Goal: Book appointment/travel/reservation

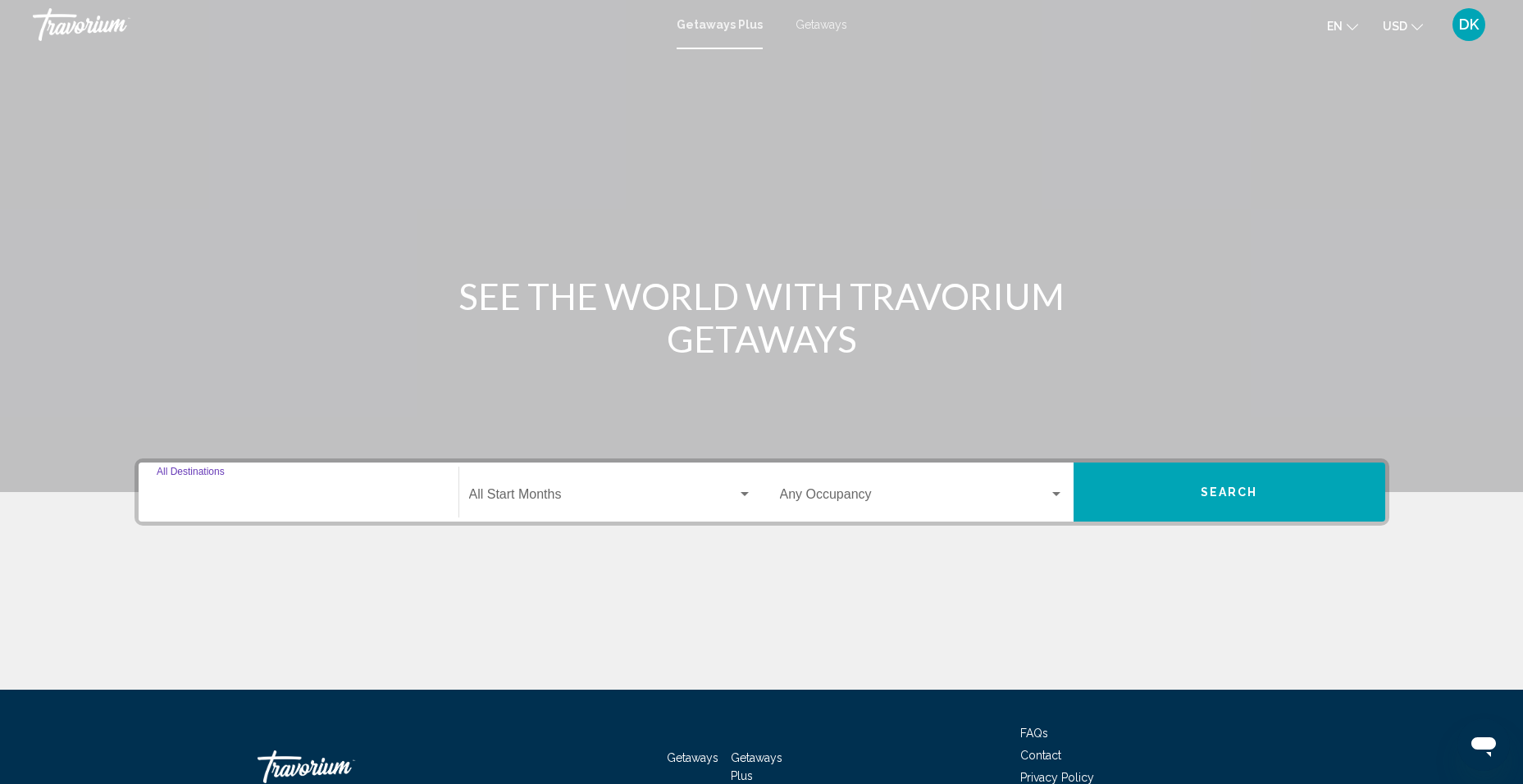
click at [196, 504] on input "Destination All Destinations" at bounding box center [298, 497] width 284 height 15
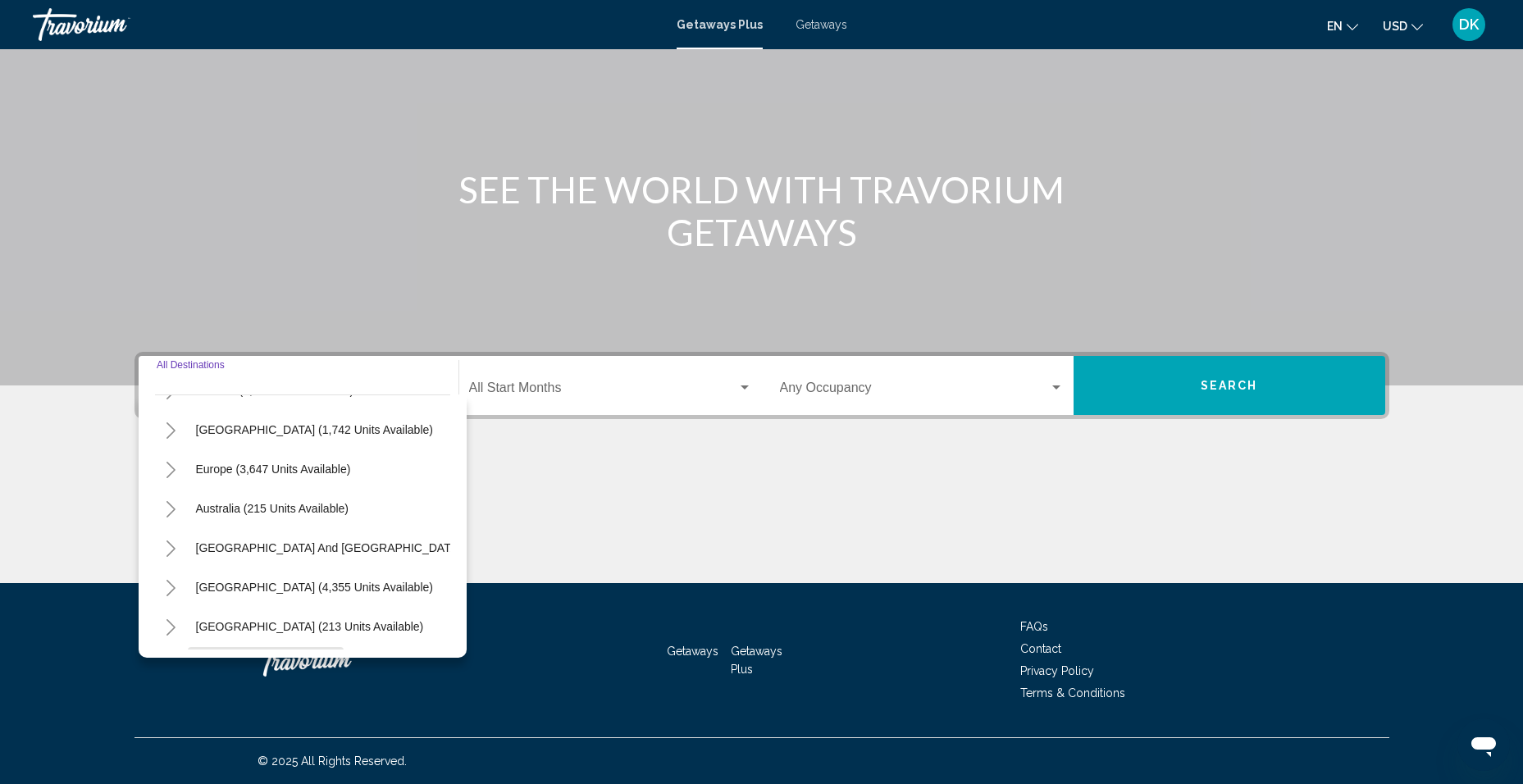
scroll to position [114, 0]
click at [172, 503] on icon "Toggle Europe (3,647 units available)" at bounding box center [171, 506] width 12 height 17
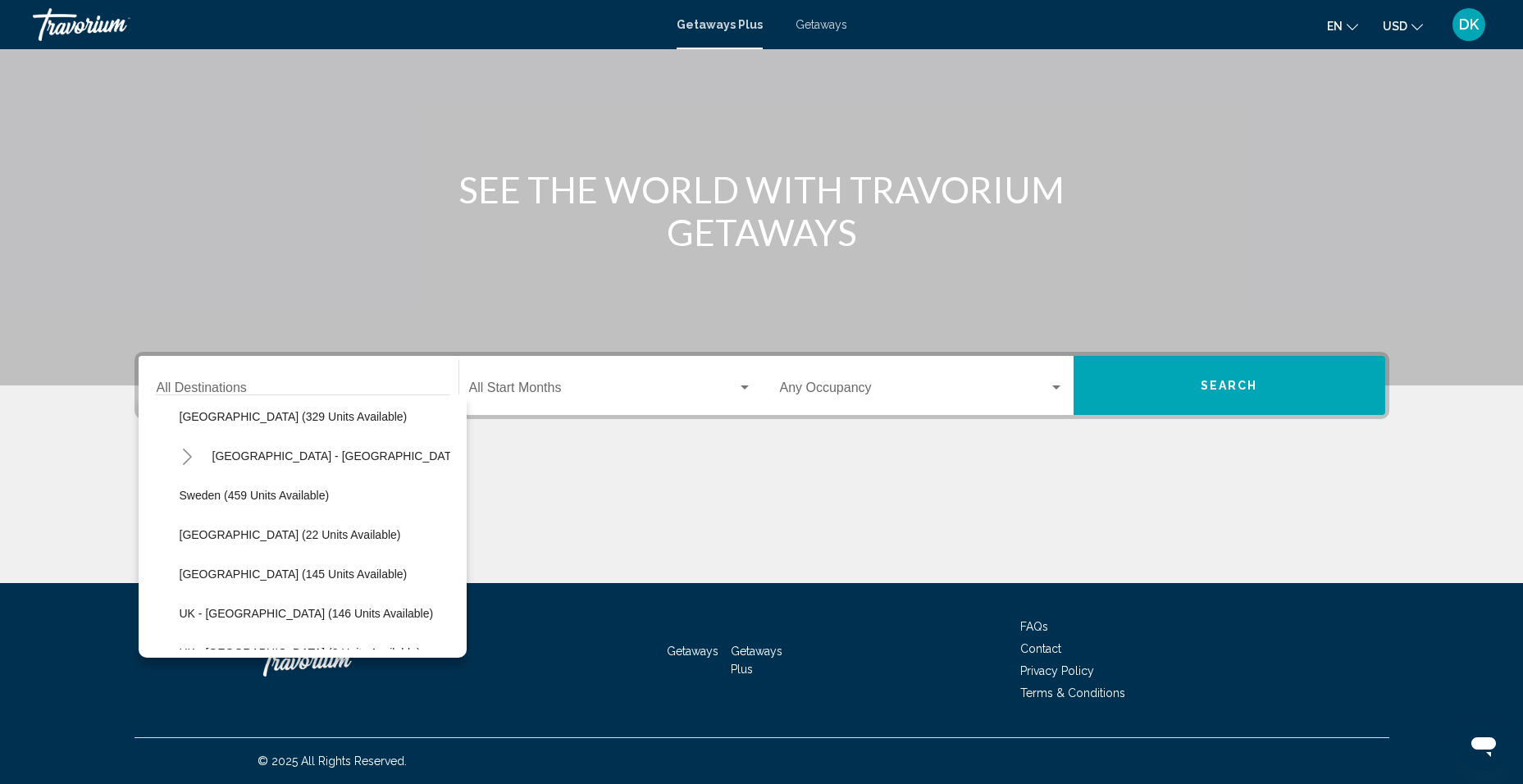
scroll to position [680, 0]
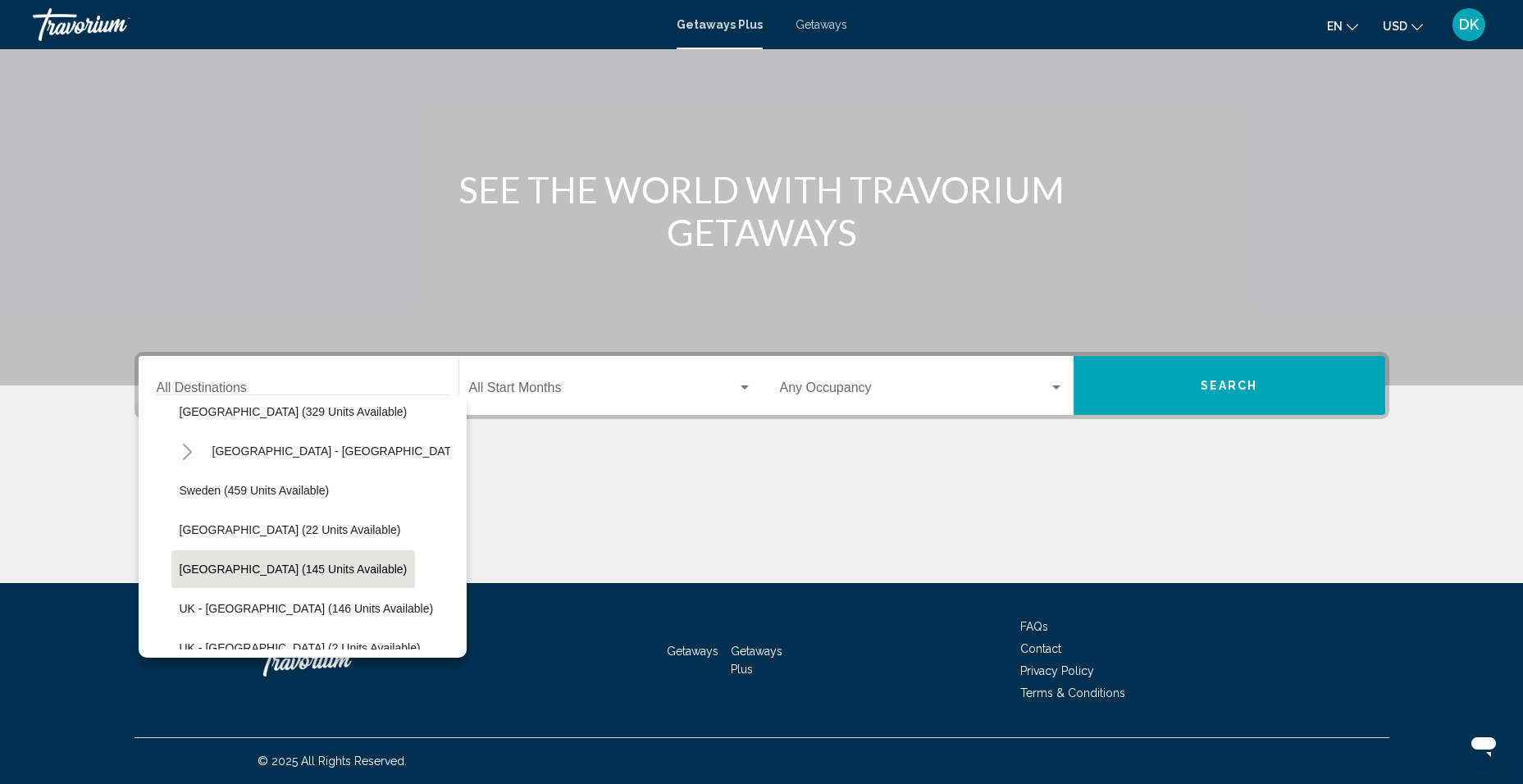
click at [267, 560] on button "[GEOGRAPHIC_DATA] (145 units available)" at bounding box center [293, 568] width 244 height 38
type input "**********"
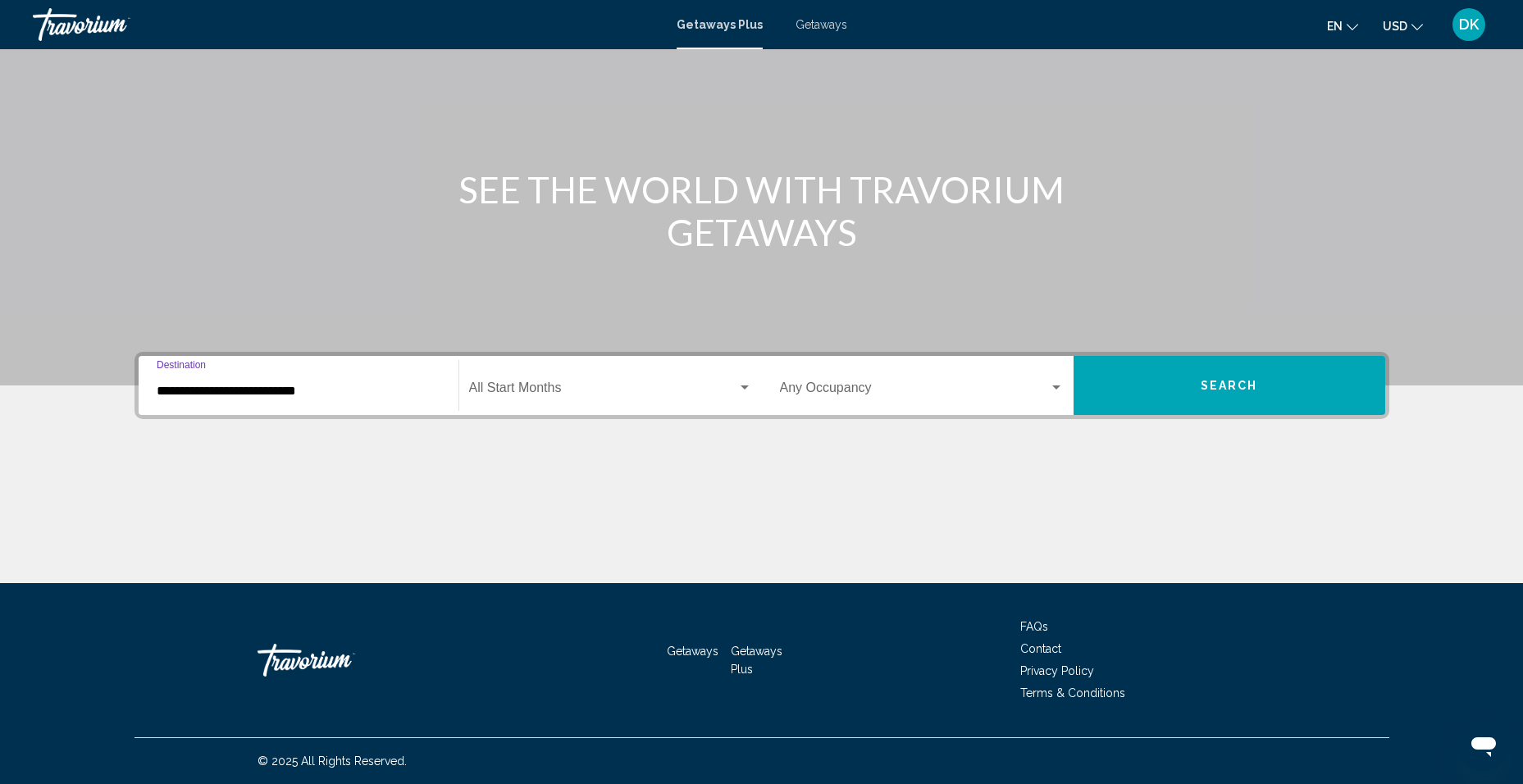
click at [613, 385] on span "Search widget" at bounding box center [602, 391] width 268 height 15
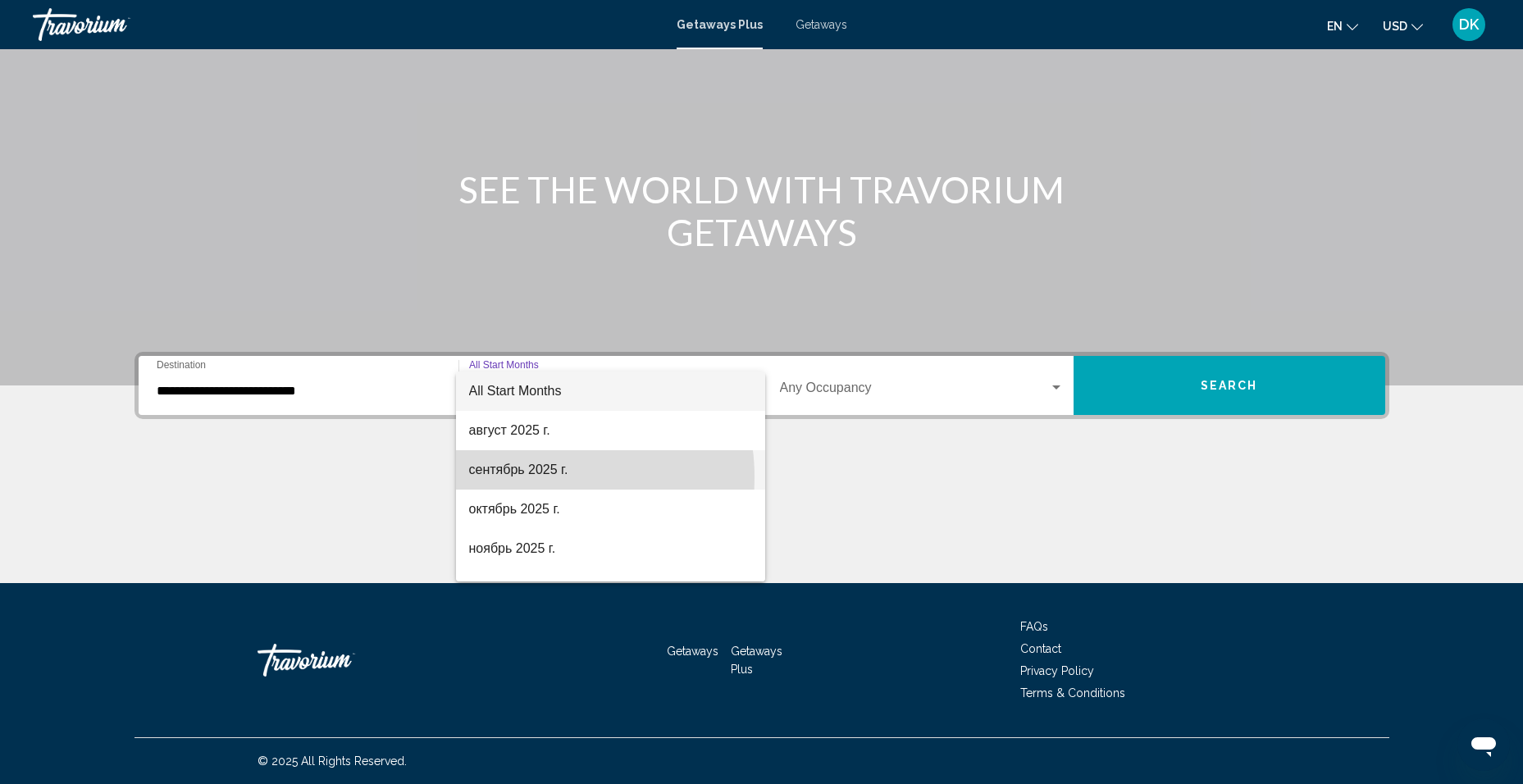
click at [535, 477] on span "сентябрь 2025 г." at bounding box center [610, 469] width 283 height 39
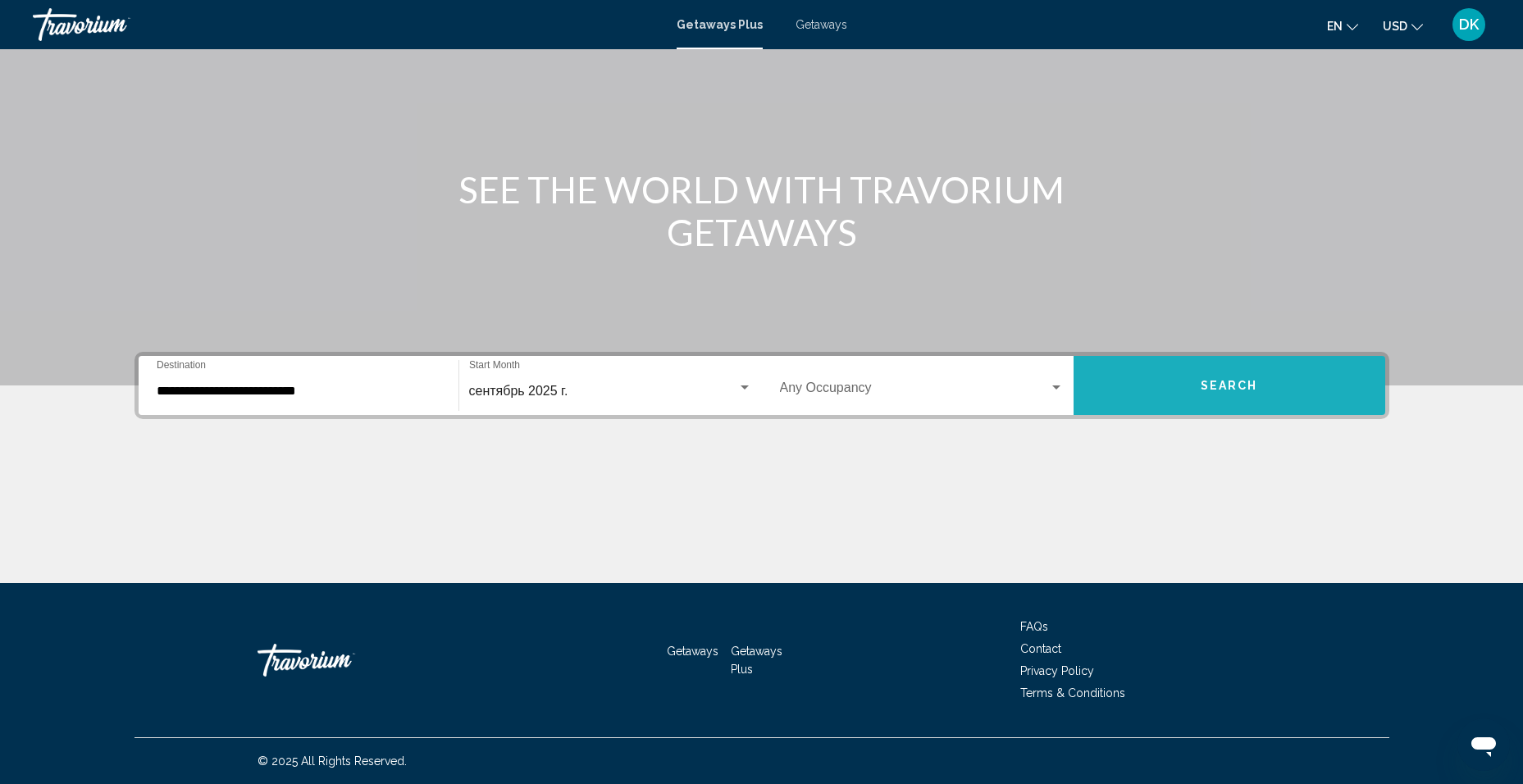
click at [1151, 392] on button "Search" at bounding box center [1229, 385] width 311 height 59
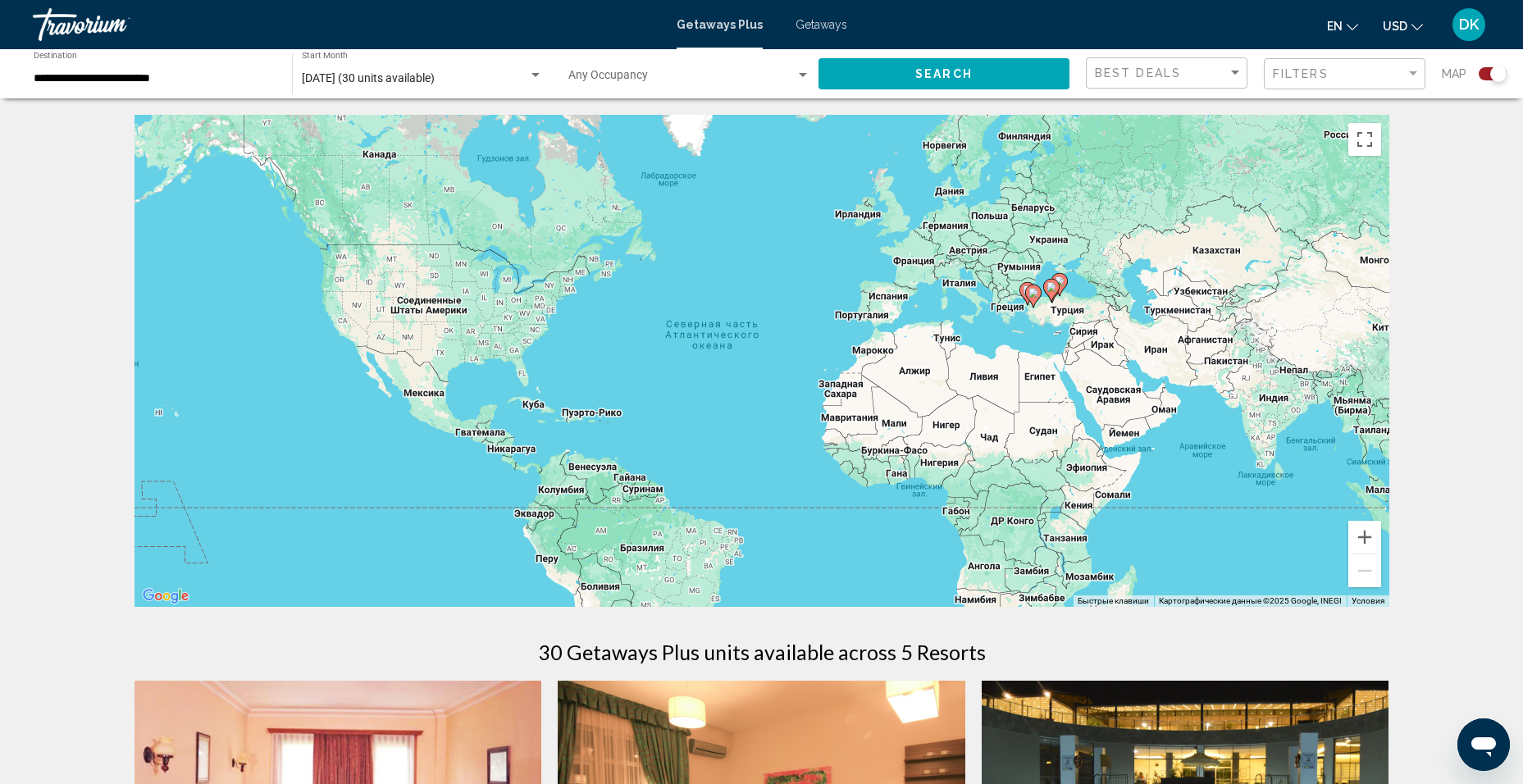
click at [819, 24] on span "Getaways" at bounding box center [821, 24] width 52 height 13
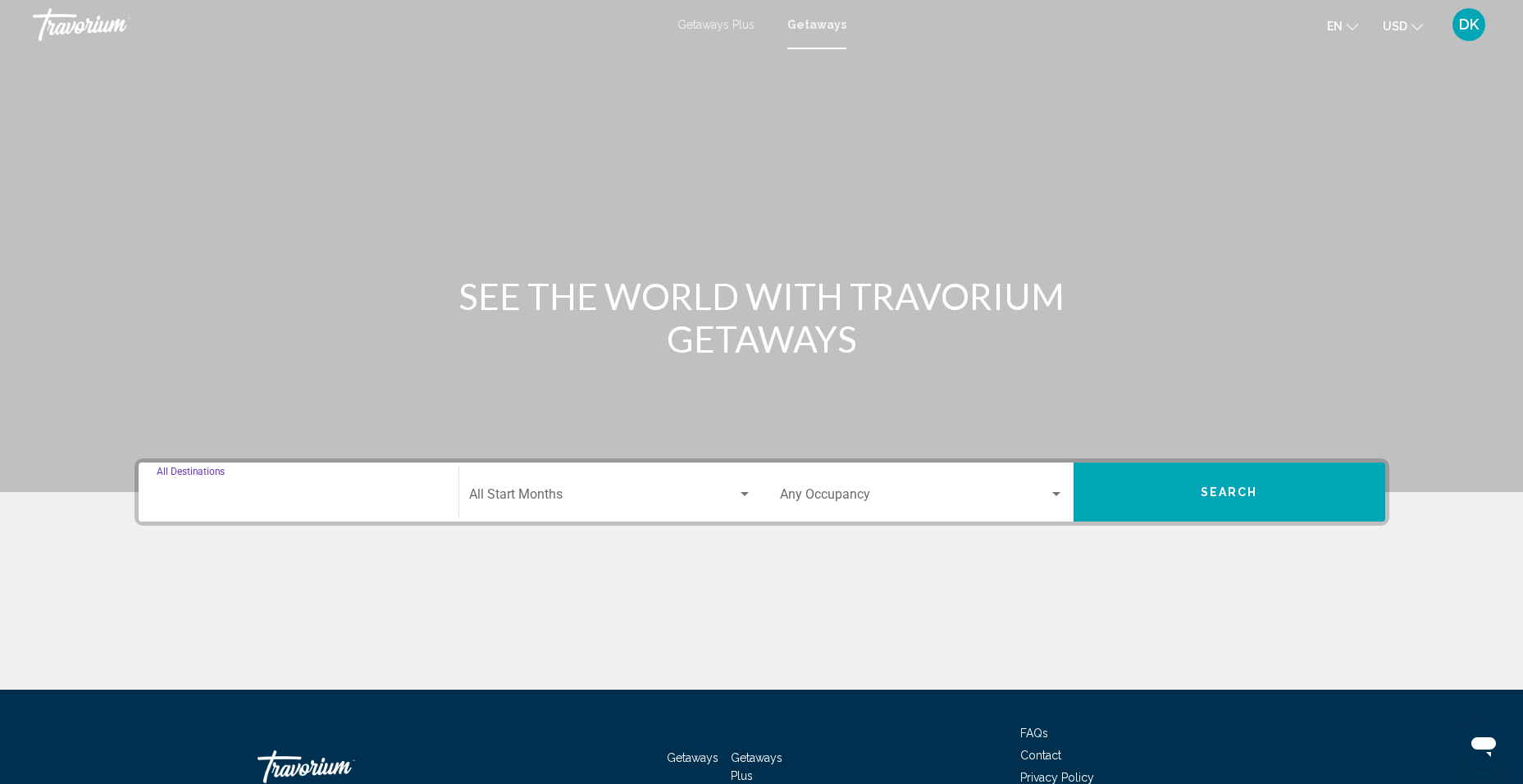
click at [184, 496] on input "Destination All Destinations" at bounding box center [298, 497] width 284 height 15
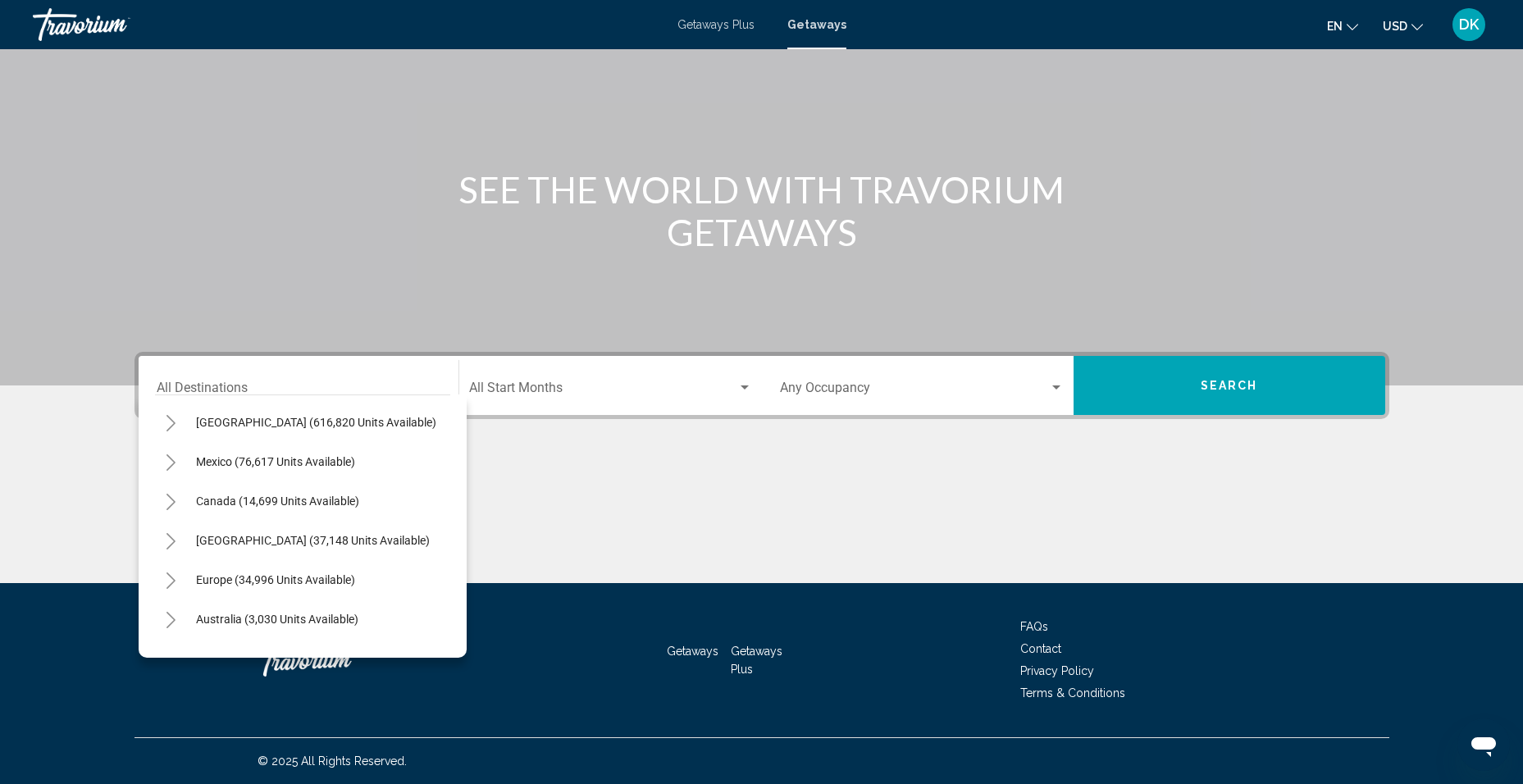
scroll to position [60, 0]
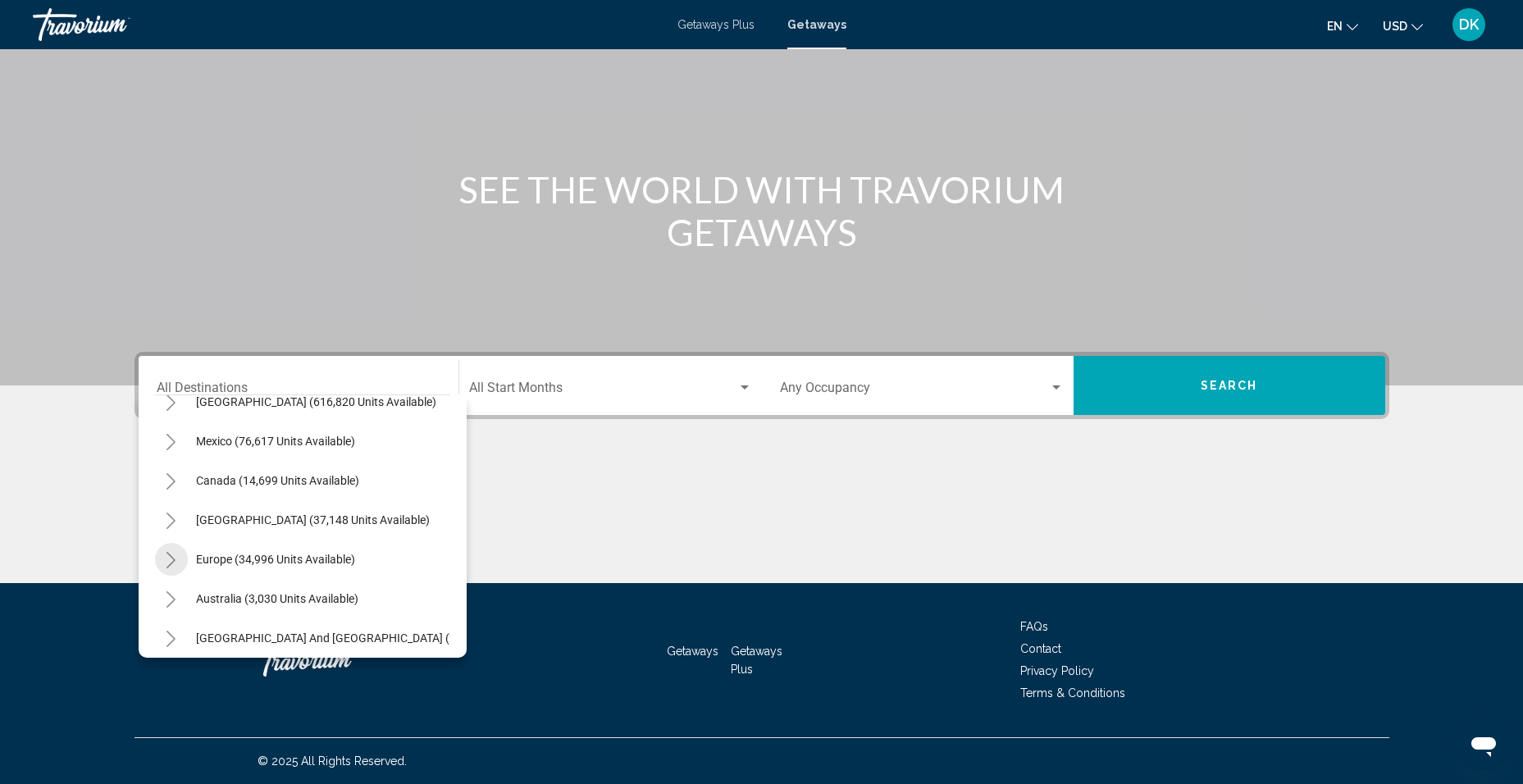
click at [182, 563] on button "Toggle Europe (34,996 units available)" at bounding box center [171, 559] width 33 height 33
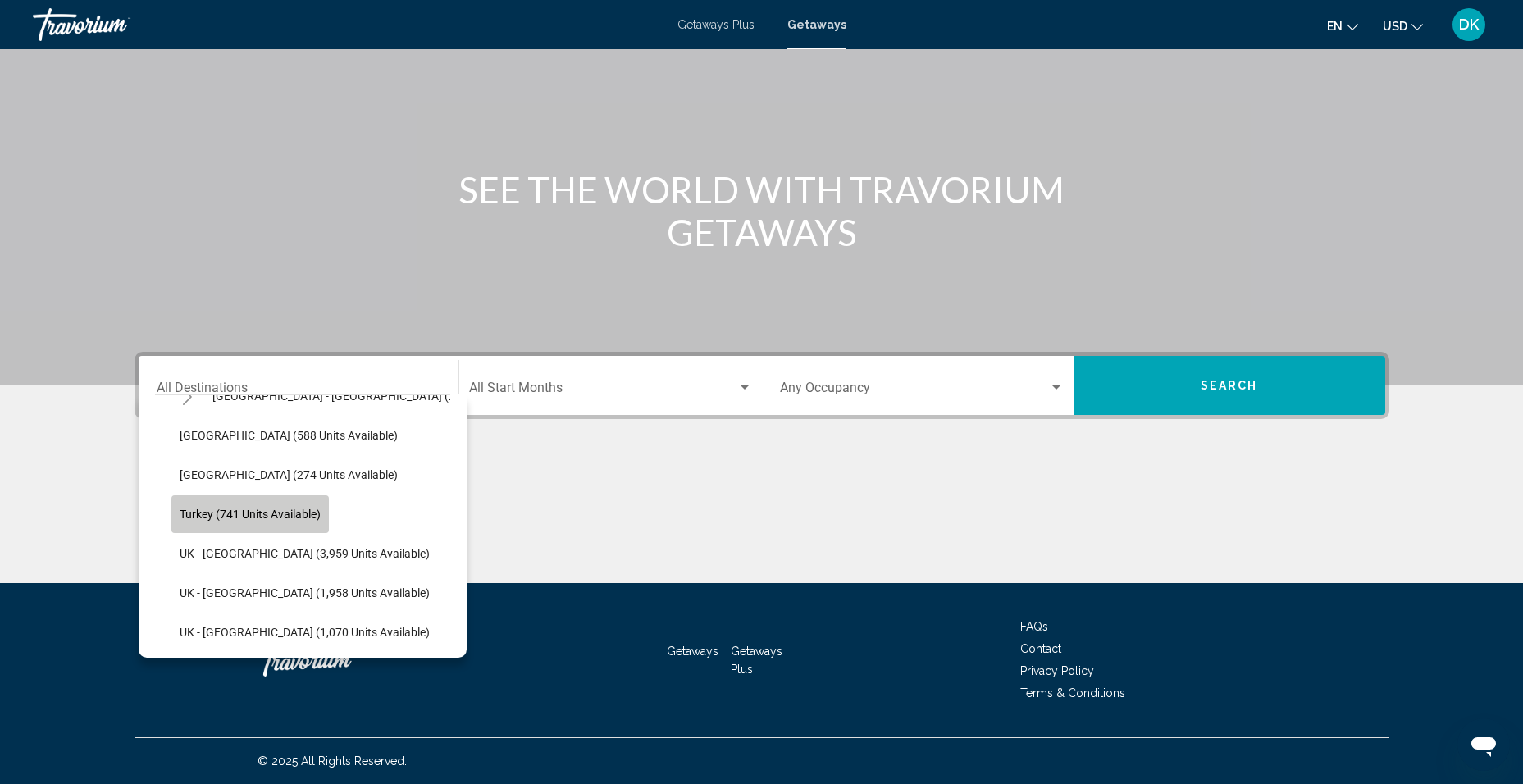
click at [242, 509] on span "Turkey (741 units available)" at bounding box center [249, 514] width 141 height 13
type input "**********"
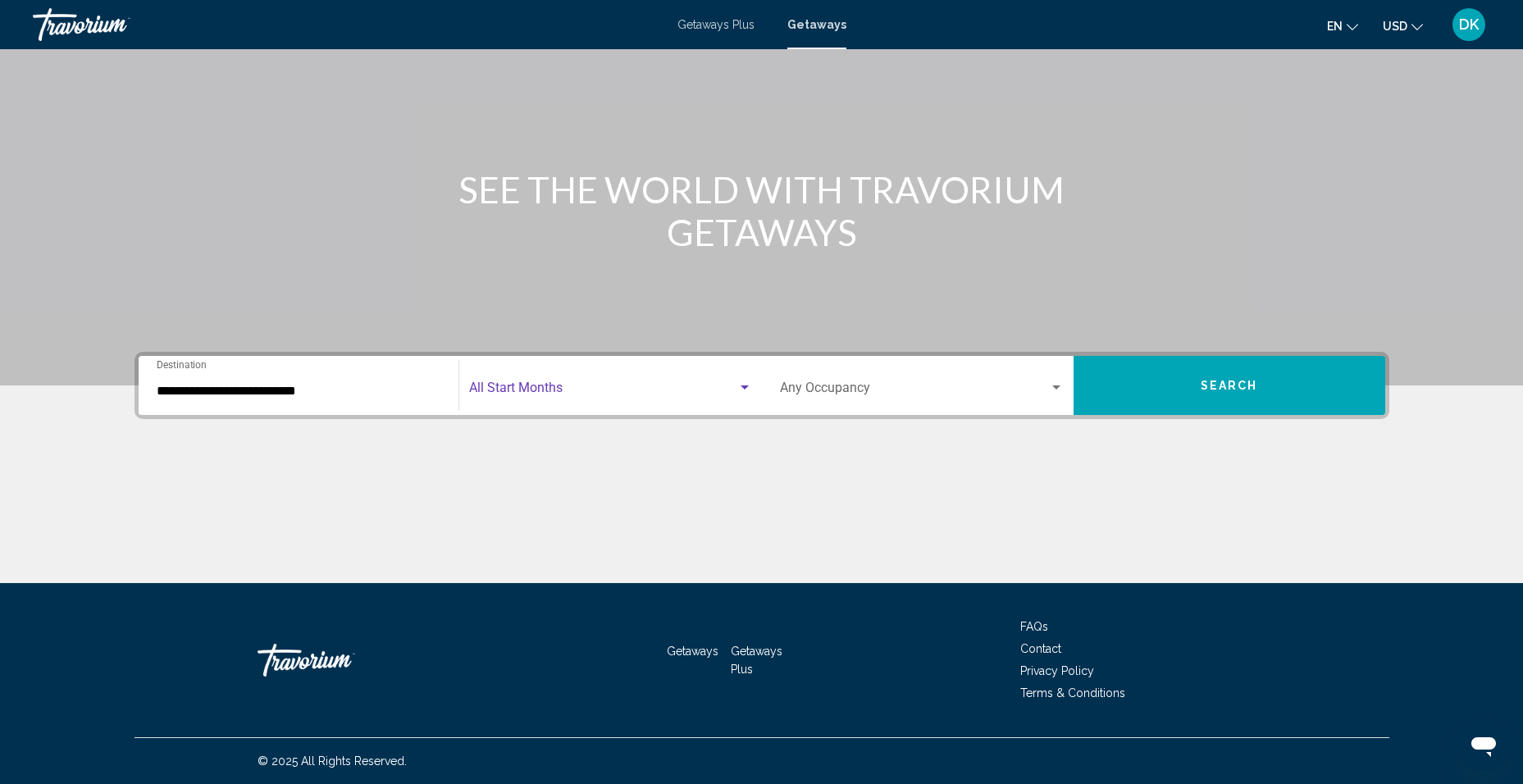
click at [633, 384] on span "Search widget" at bounding box center [602, 391] width 268 height 15
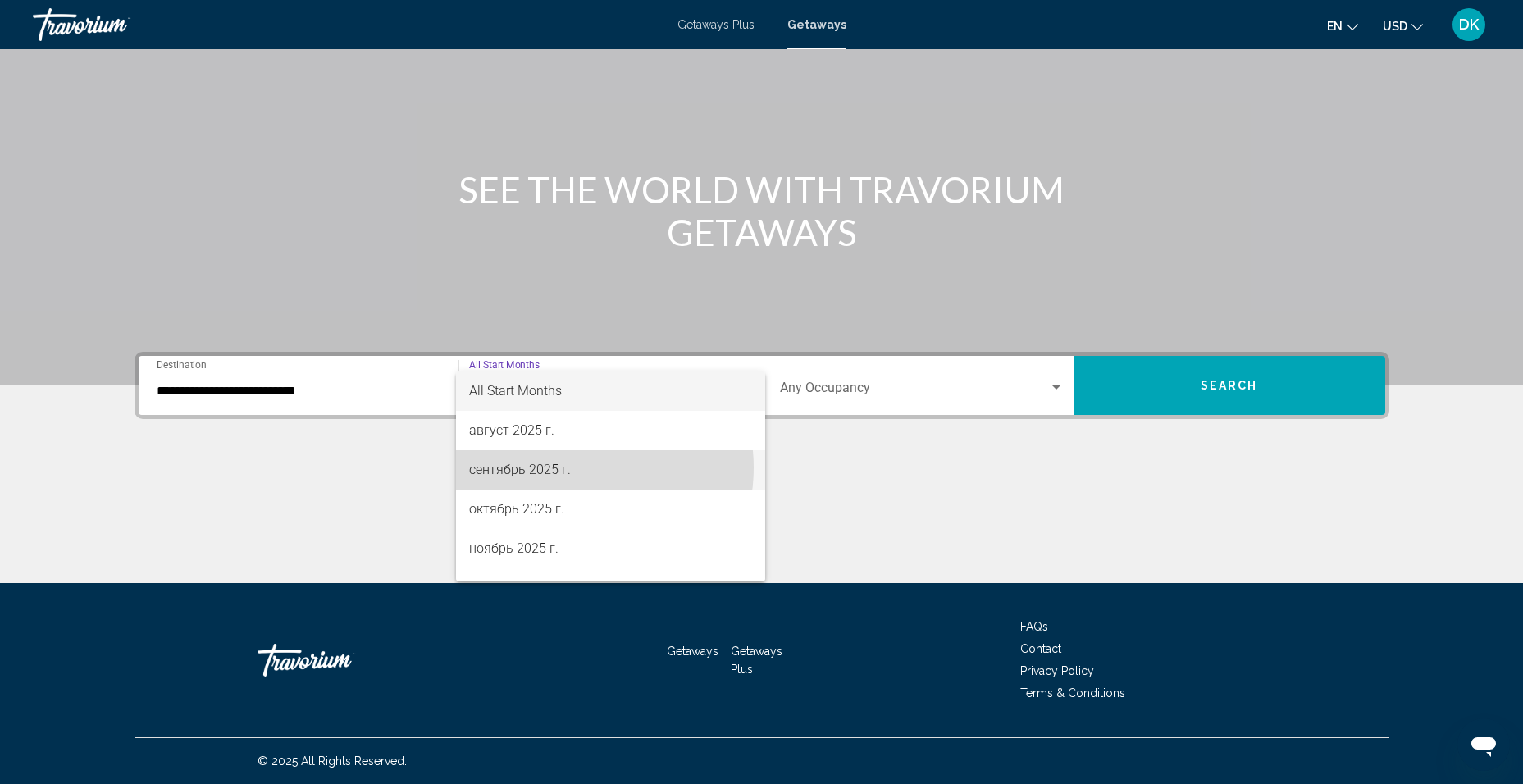
click at [573, 468] on span "сентябрь 2025 г." at bounding box center [610, 469] width 283 height 39
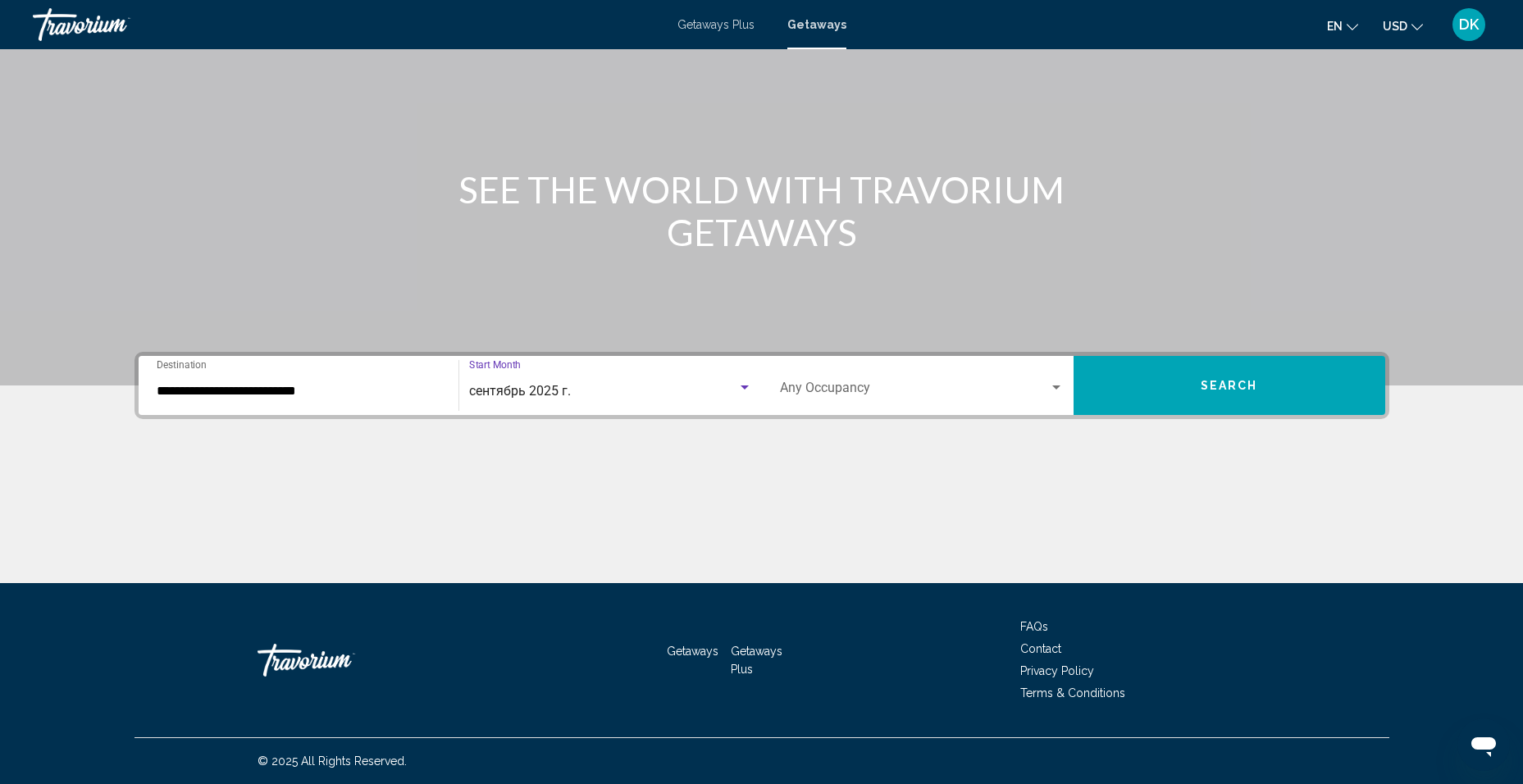
click at [1142, 384] on button "Search" at bounding box center [1229, 385] width 311 height 59
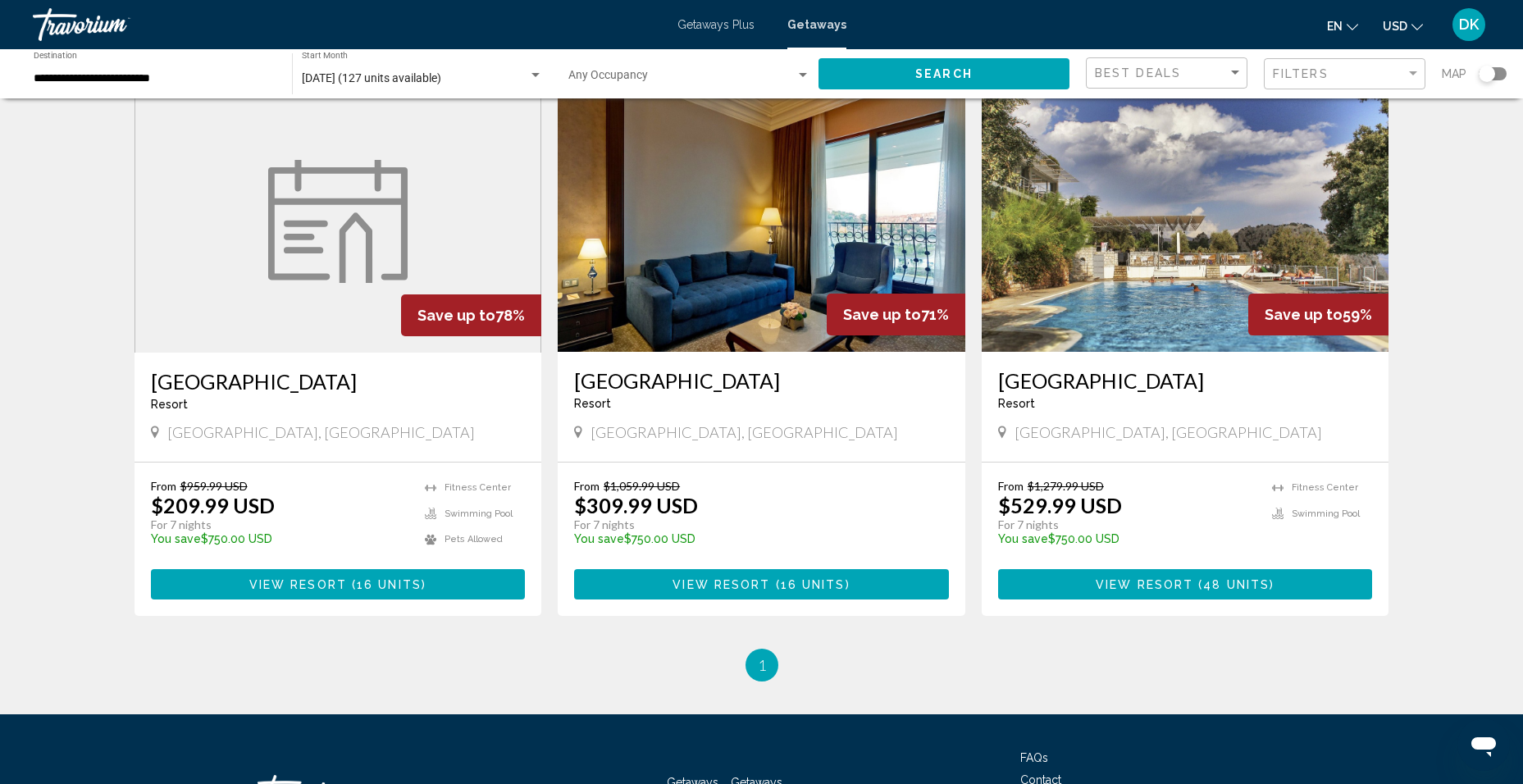
scroll to position [1230, 0]
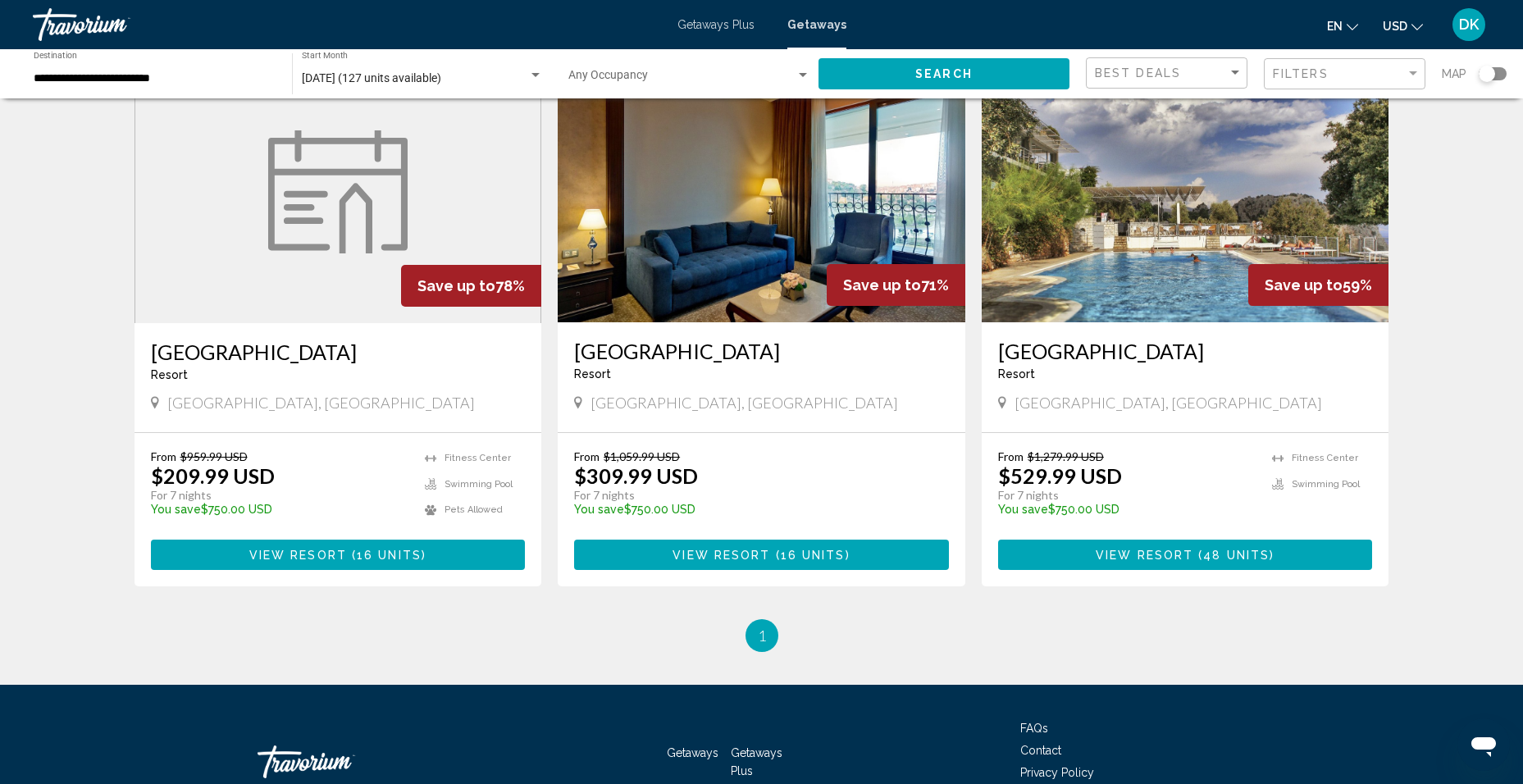
click at [737, 253] on img "Main content" at bounding box center [762, 191] width 407 height 262
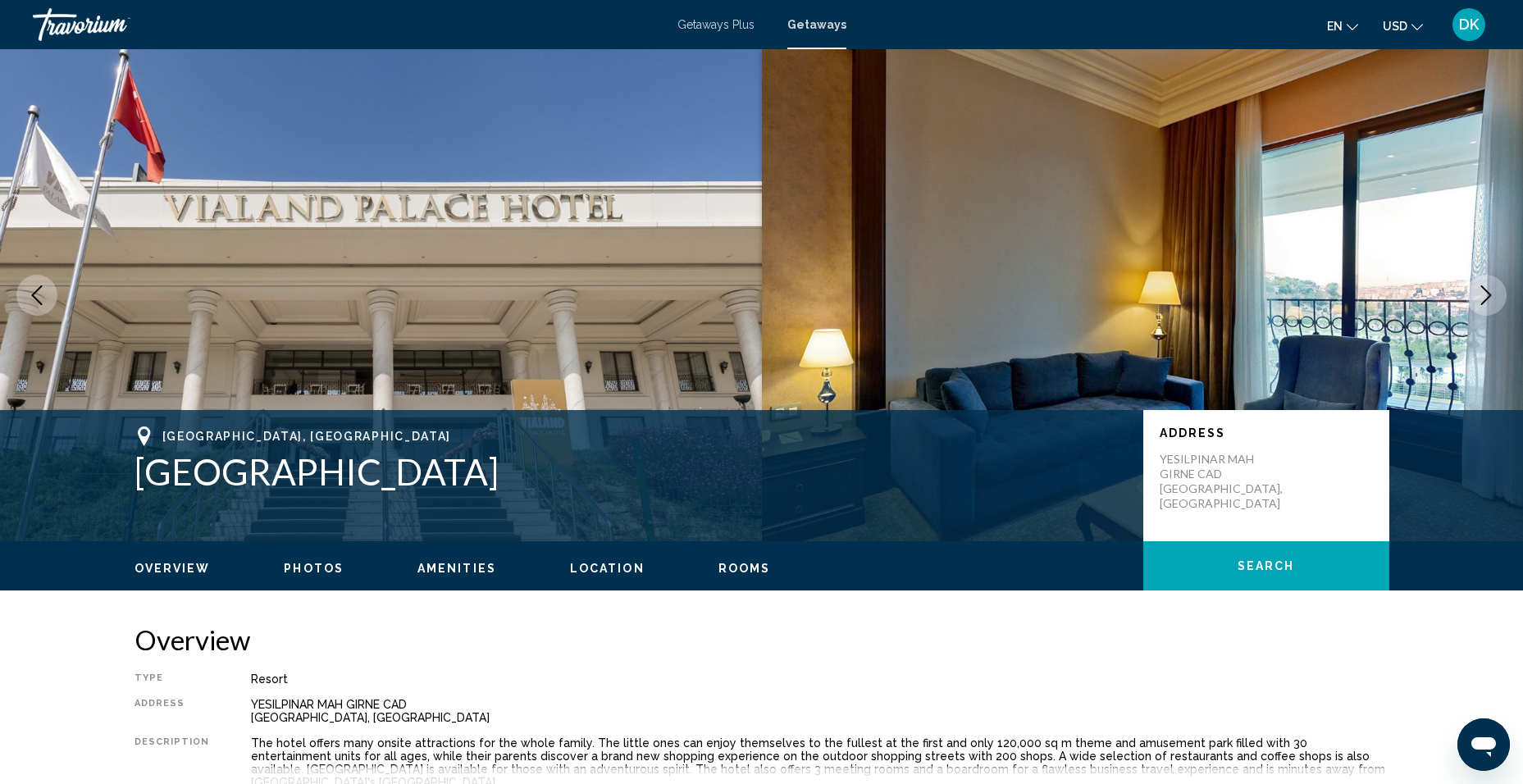
click at [1494, 294] on icon "Next image" at bounding box center [1485, 295] width 20 height 20
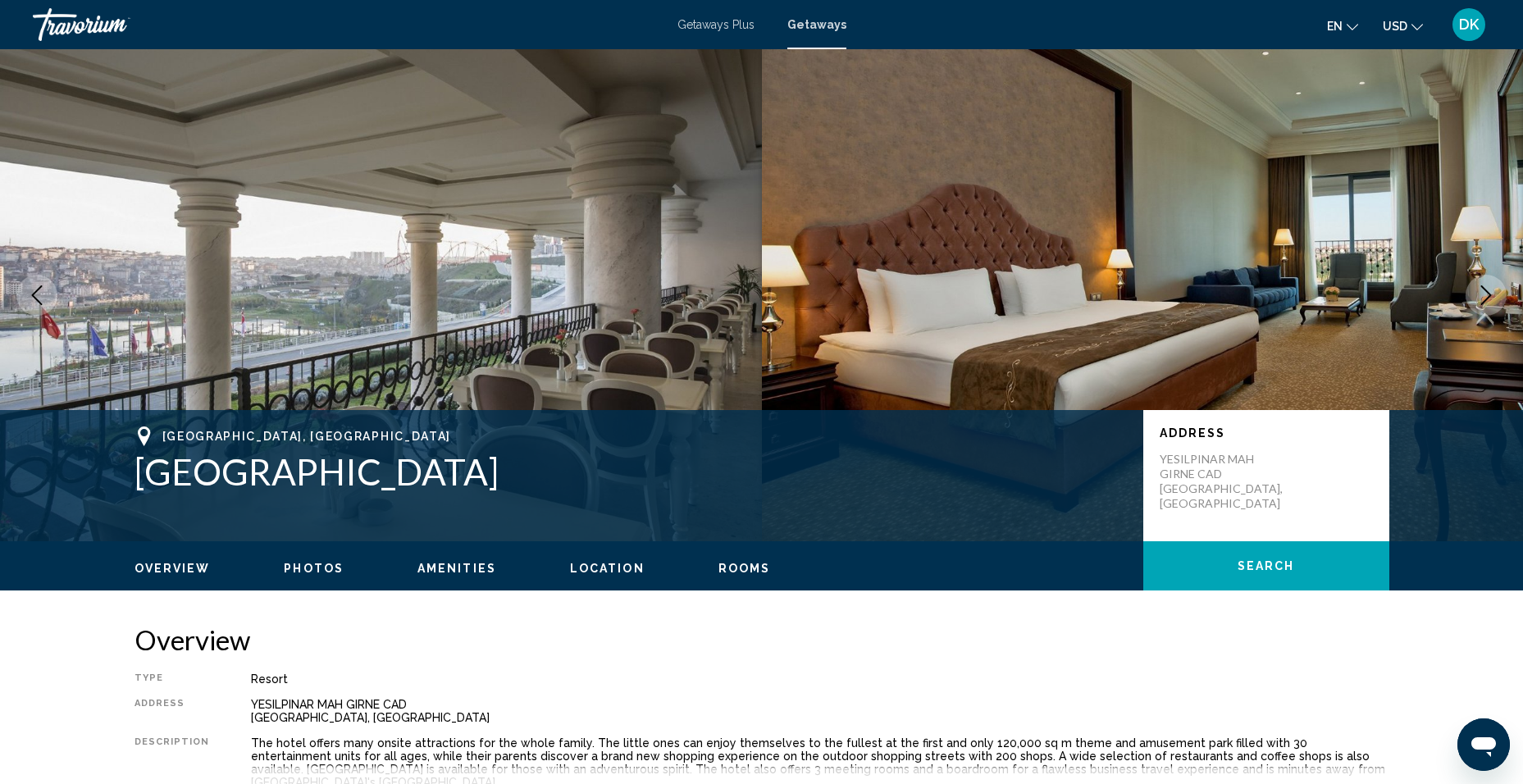
click at [1494, 294] on icon "Next image" at bounding box center [1485, 295] width 20 height 20
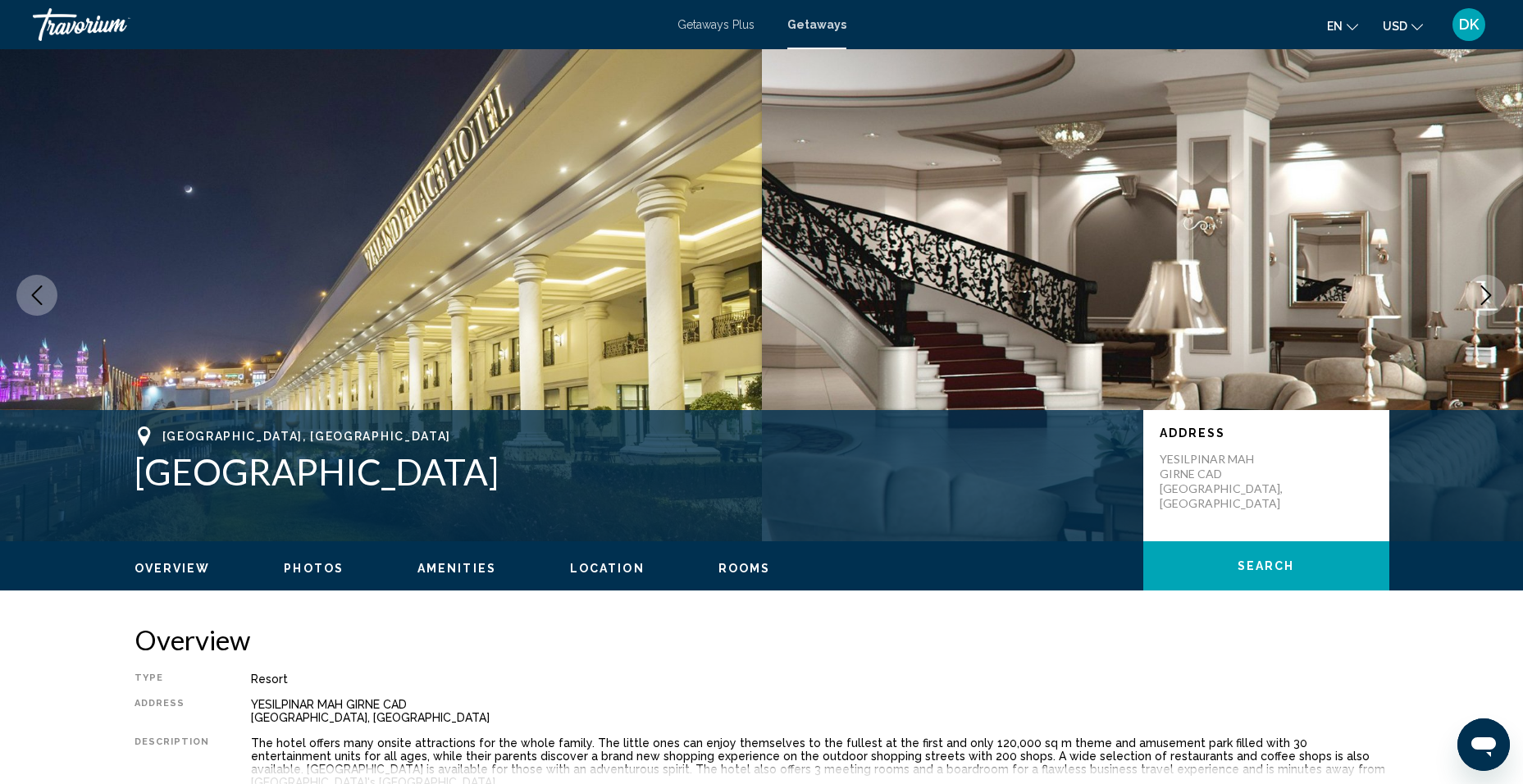
click at [1494, 294] on icon "Next image" at bounding box center [1485, 295] width 20 height 20
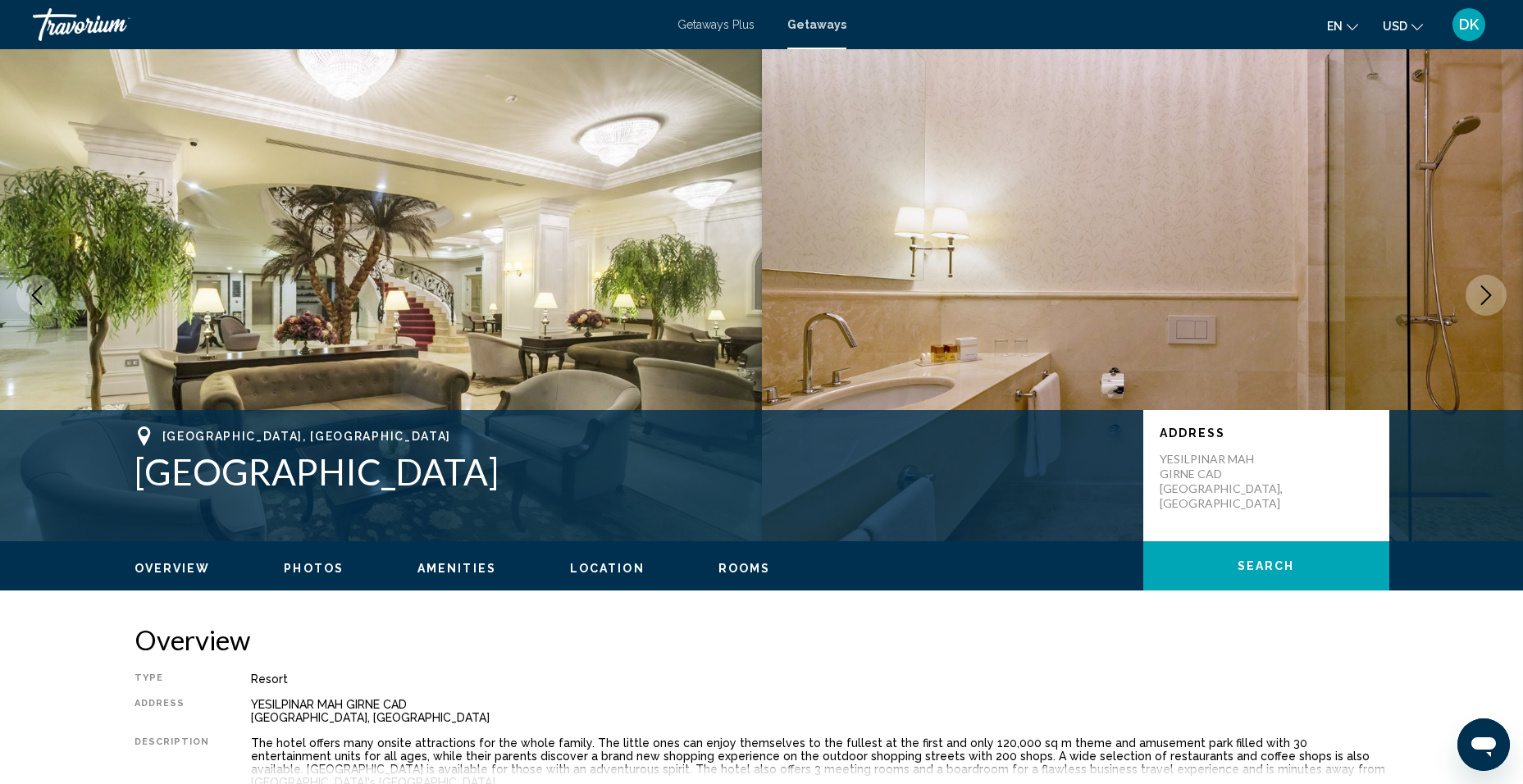
click at [1494, 294] on icon "Next image" at bounding box center [1485, 295] width 20 height 20
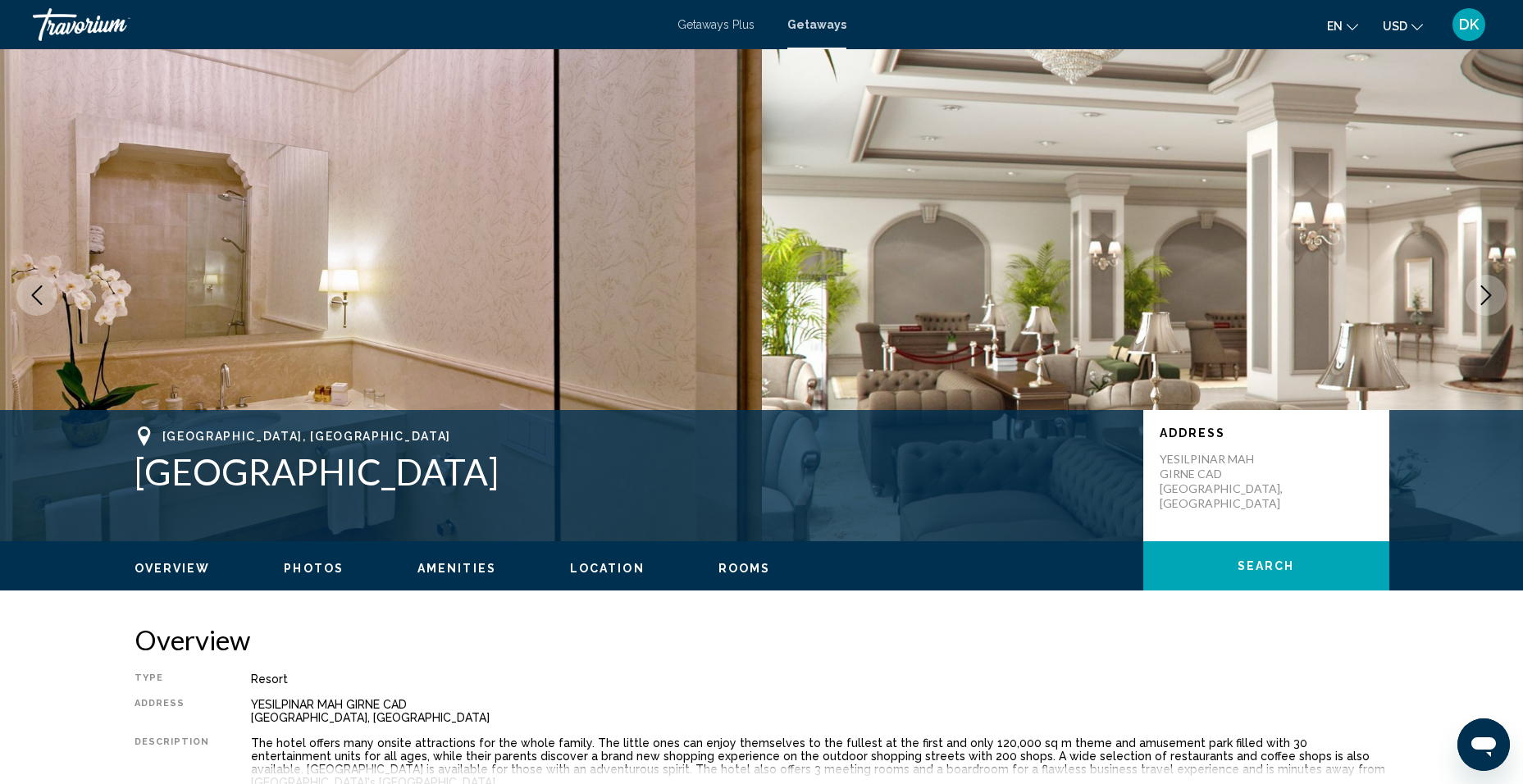
click at [1494, 294] on icon "Next image" at bounding box center [1485, 295] width 20 height 20
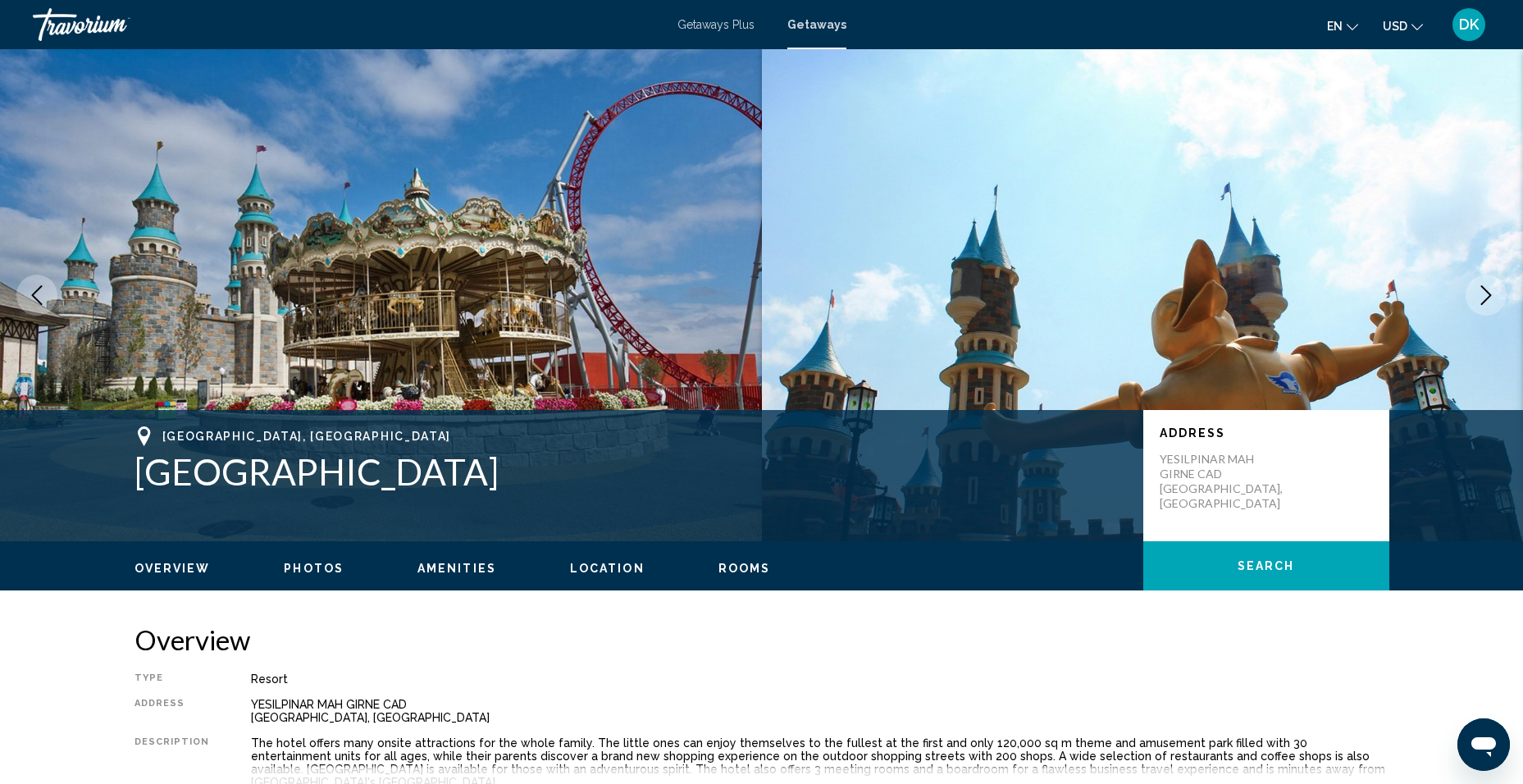
click at [1494, 294] on icon "Next image" at bounding box center [1485, 295] width 20 height 20
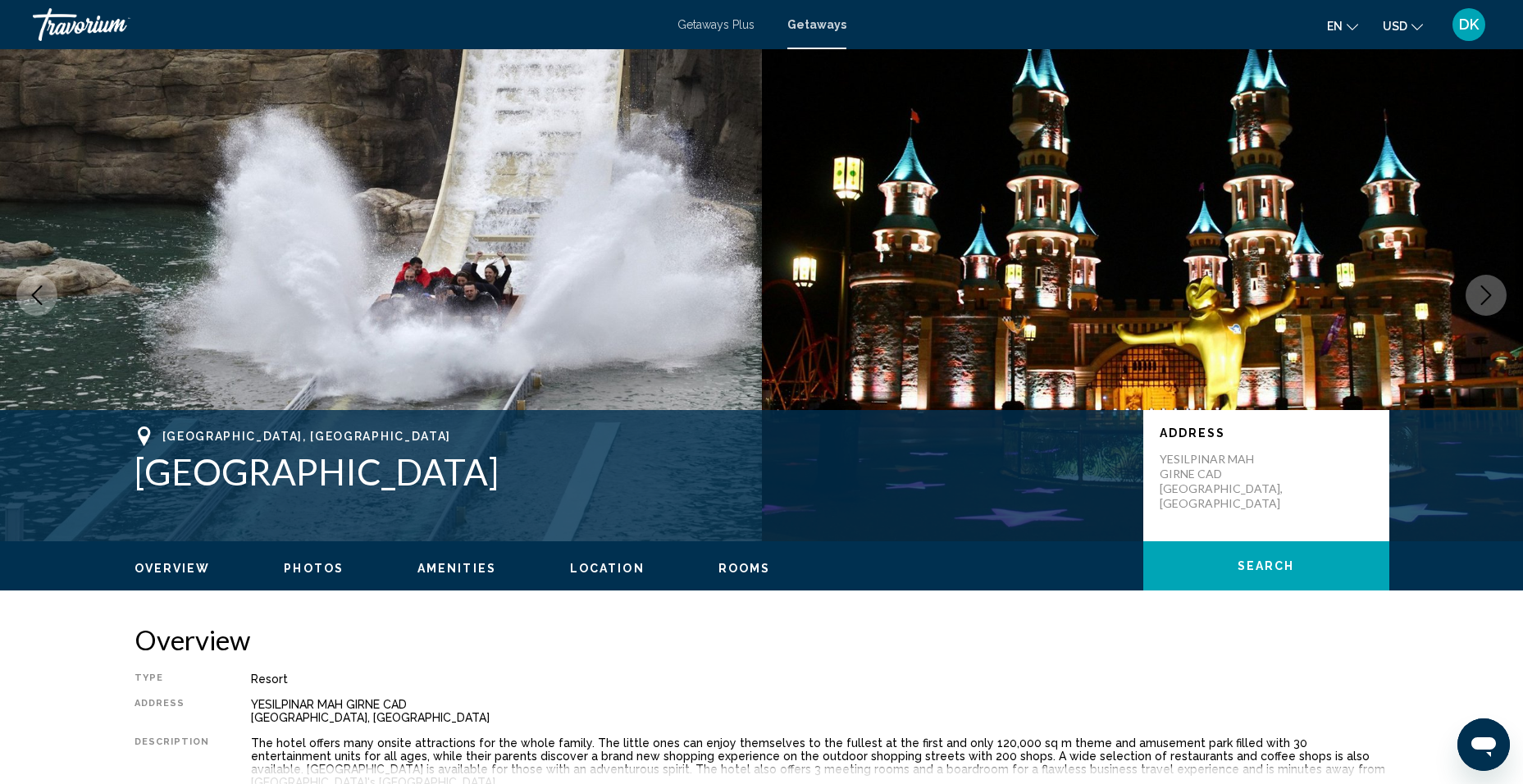
click at [1494, 294] on icon "Next image" at bounding box center [1485, 295] width 20 height 20
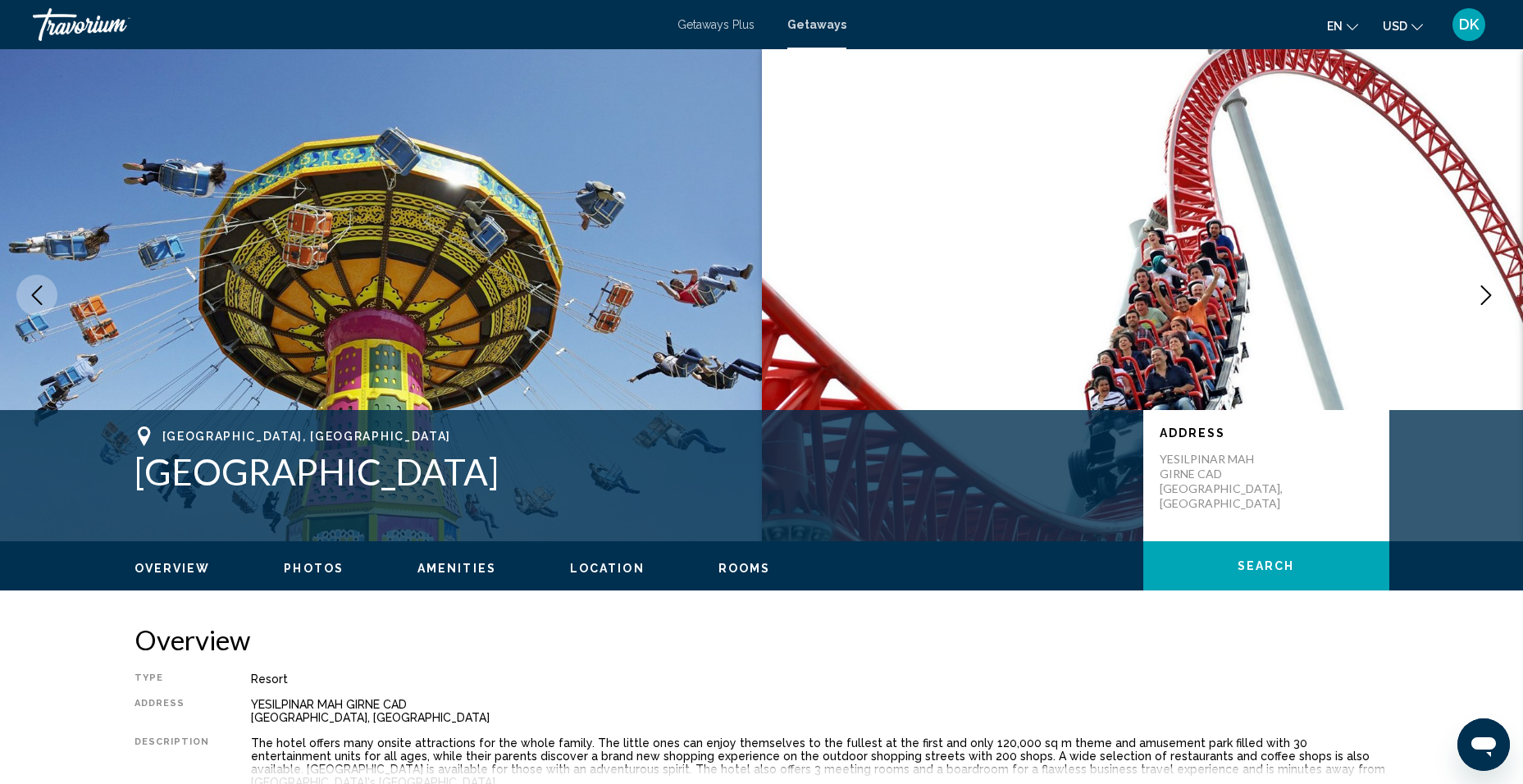
click at [1494, 294] on icon "Next image" at bounding box center [1485, 295] width 20 height 20
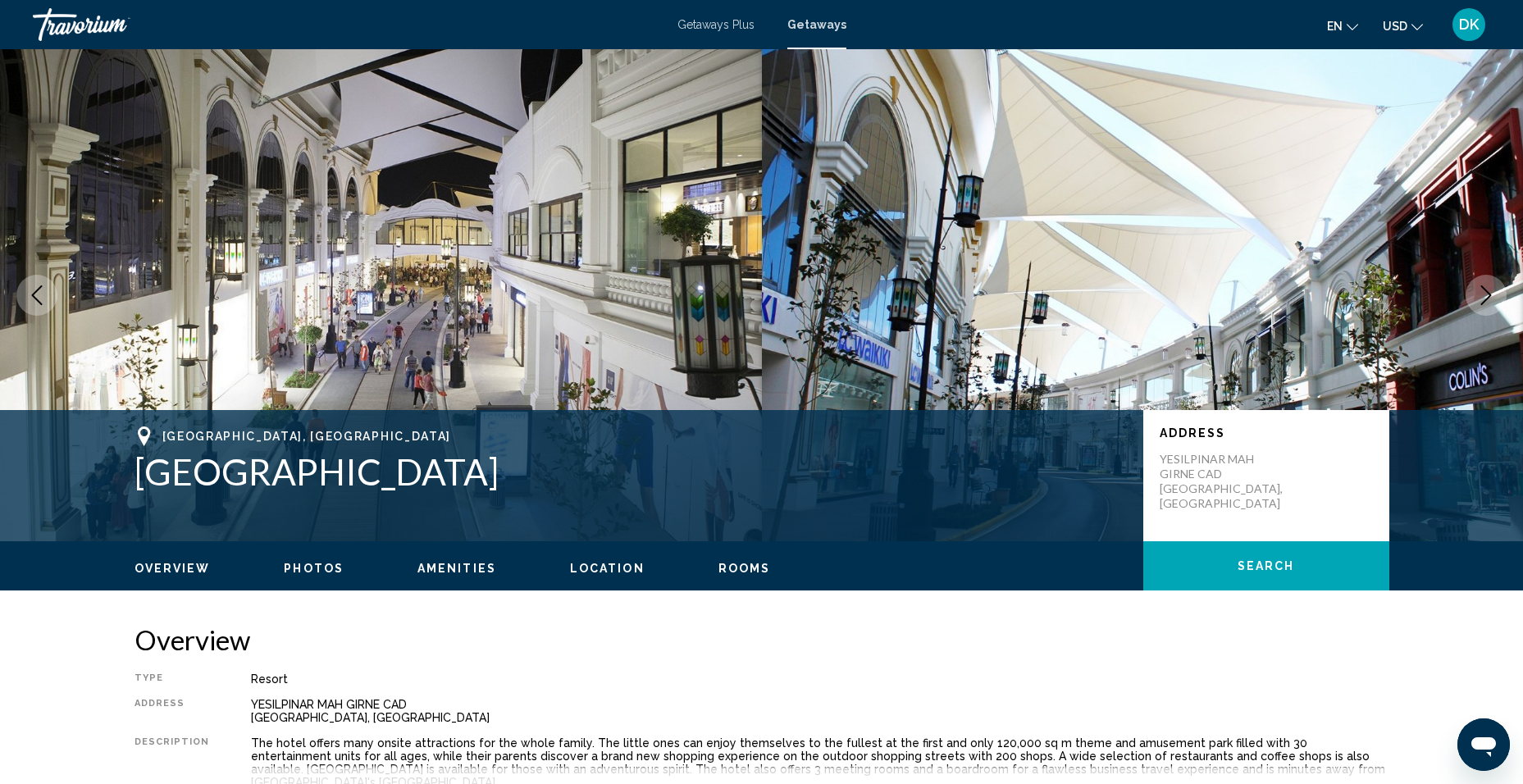
click at [1494, 294] on icon "Next image" at bounding box center [1485, 295] width 20 height 20
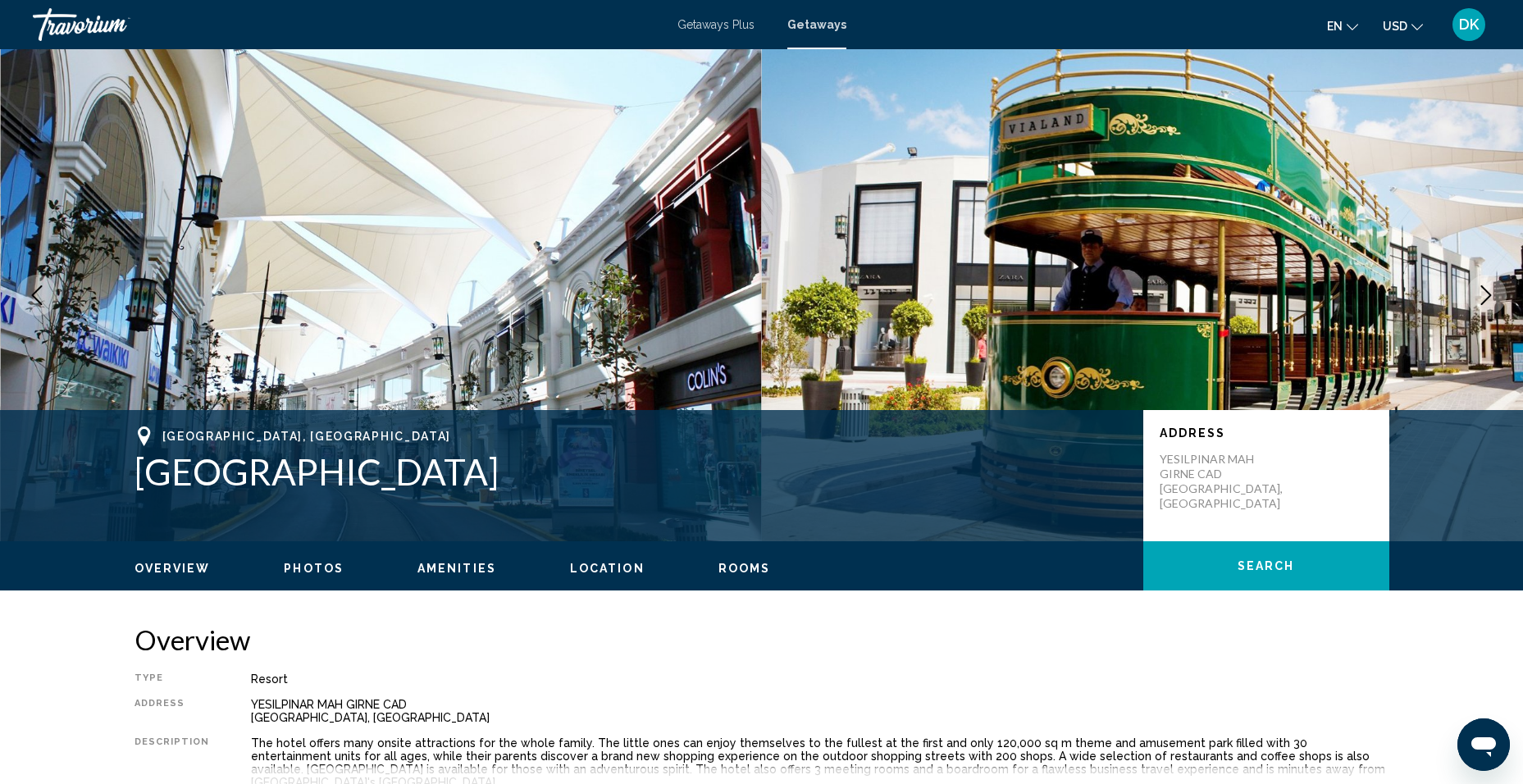
click at [1494, 294] on icon "Next image" at bounding box center [1485, 295] width 20 height 20
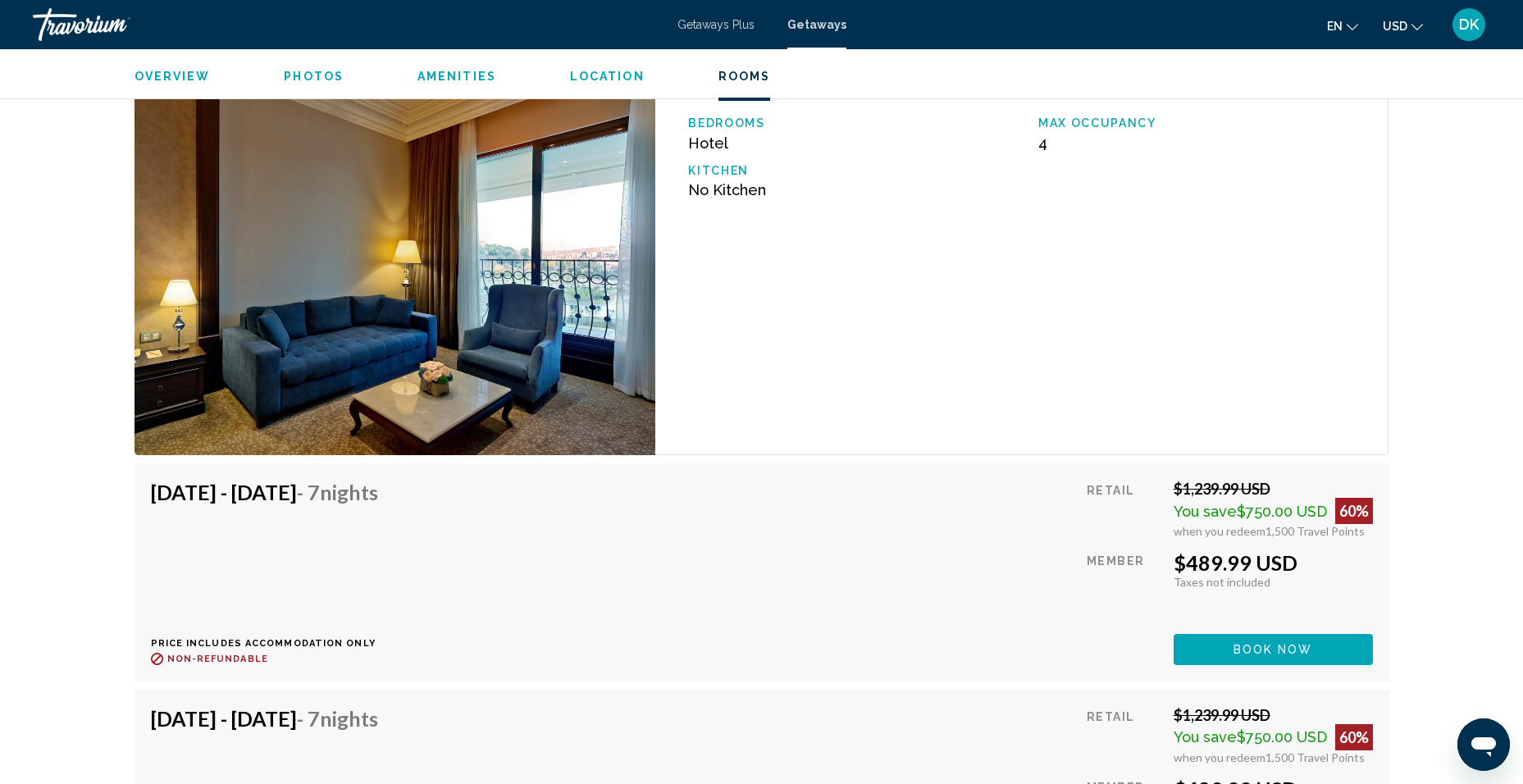
scroll to position [2377, 0]
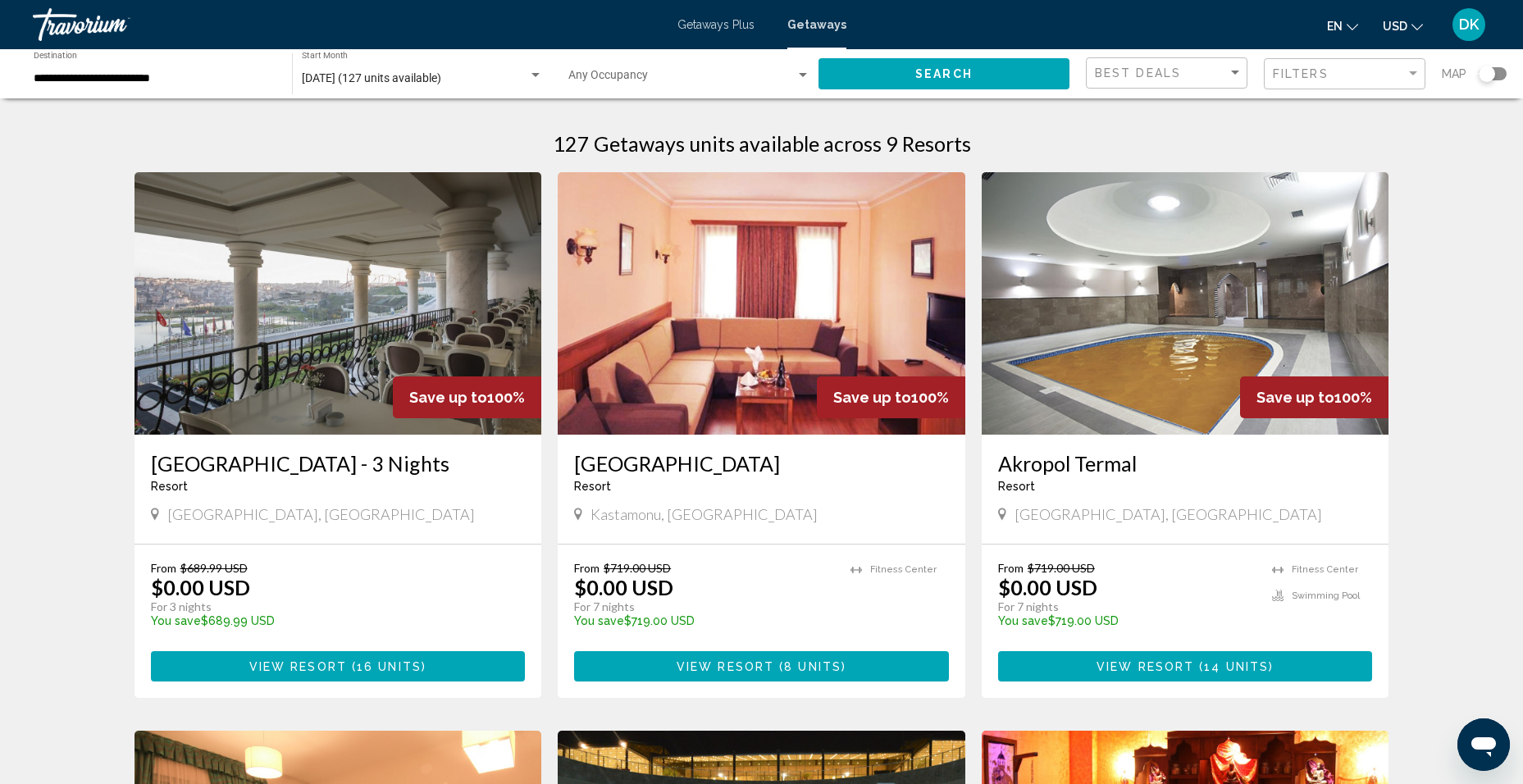
click at [268, 459] on h3 "[GEOGRAPHIC_DATA] - 3 Nights" at bounding box center [338, 463] width 375 height 24
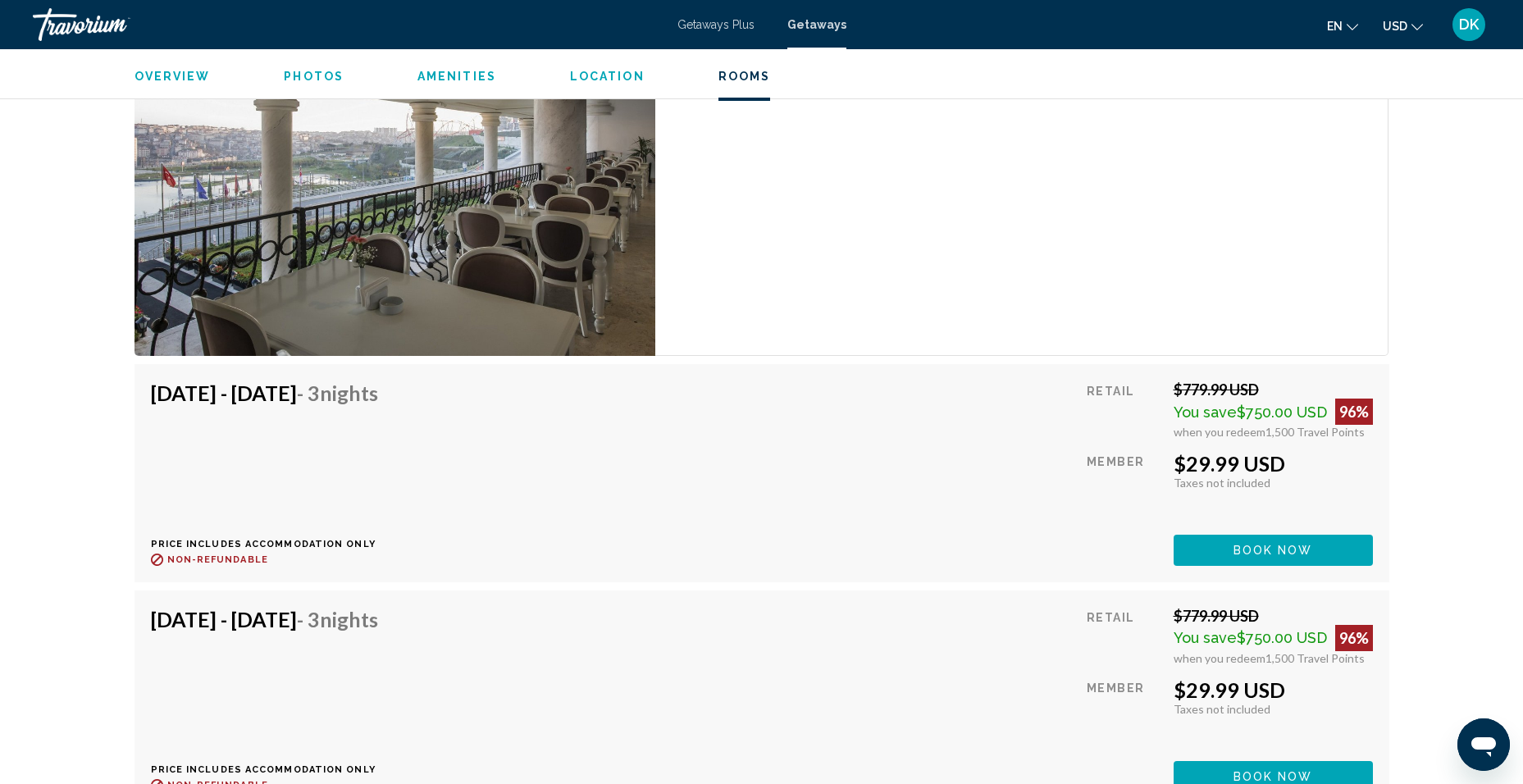
scroll to position [2460, 0]
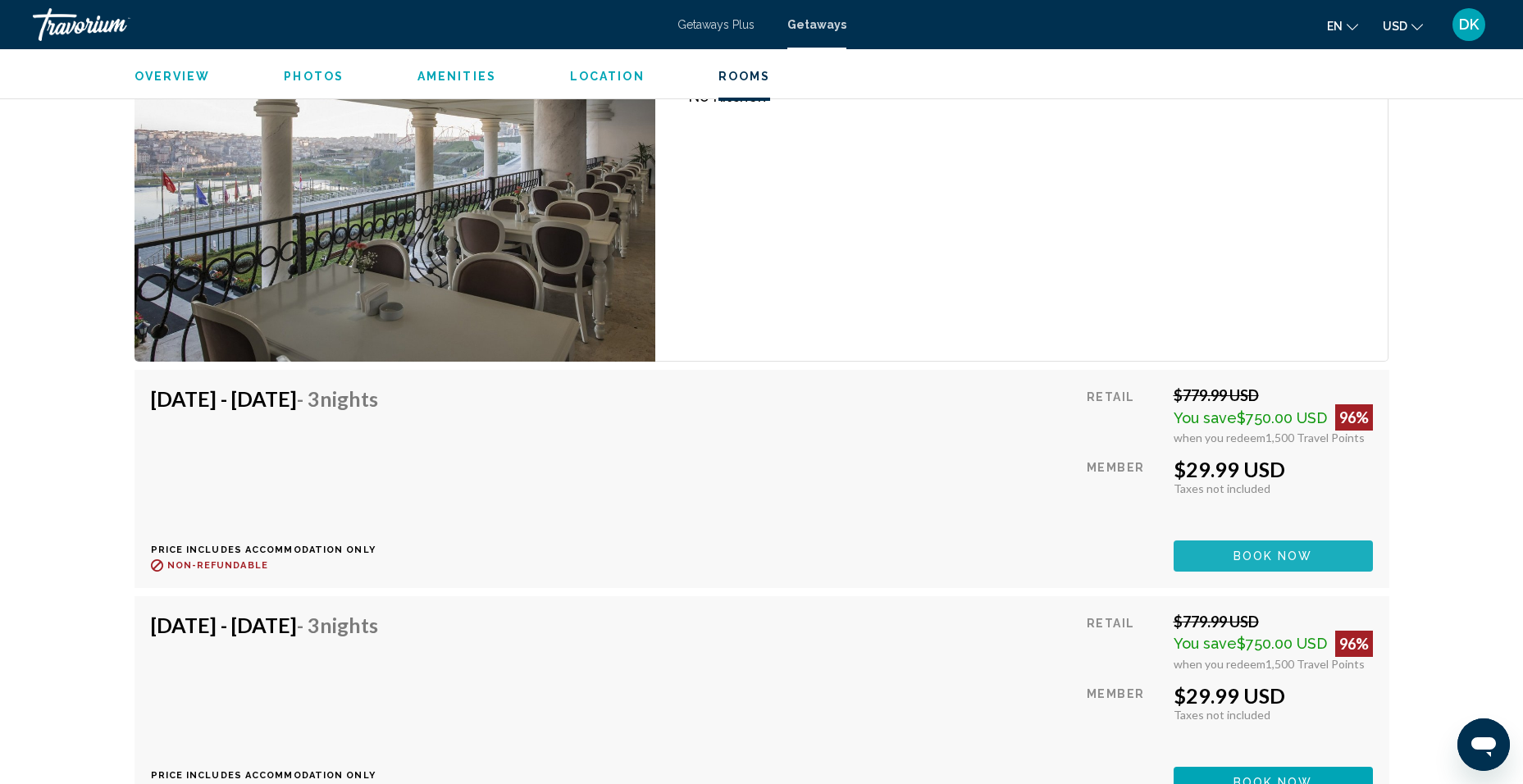
click at [1255, 559] on span "Book now" at bounding box center [1273, 556] width 80 height 13
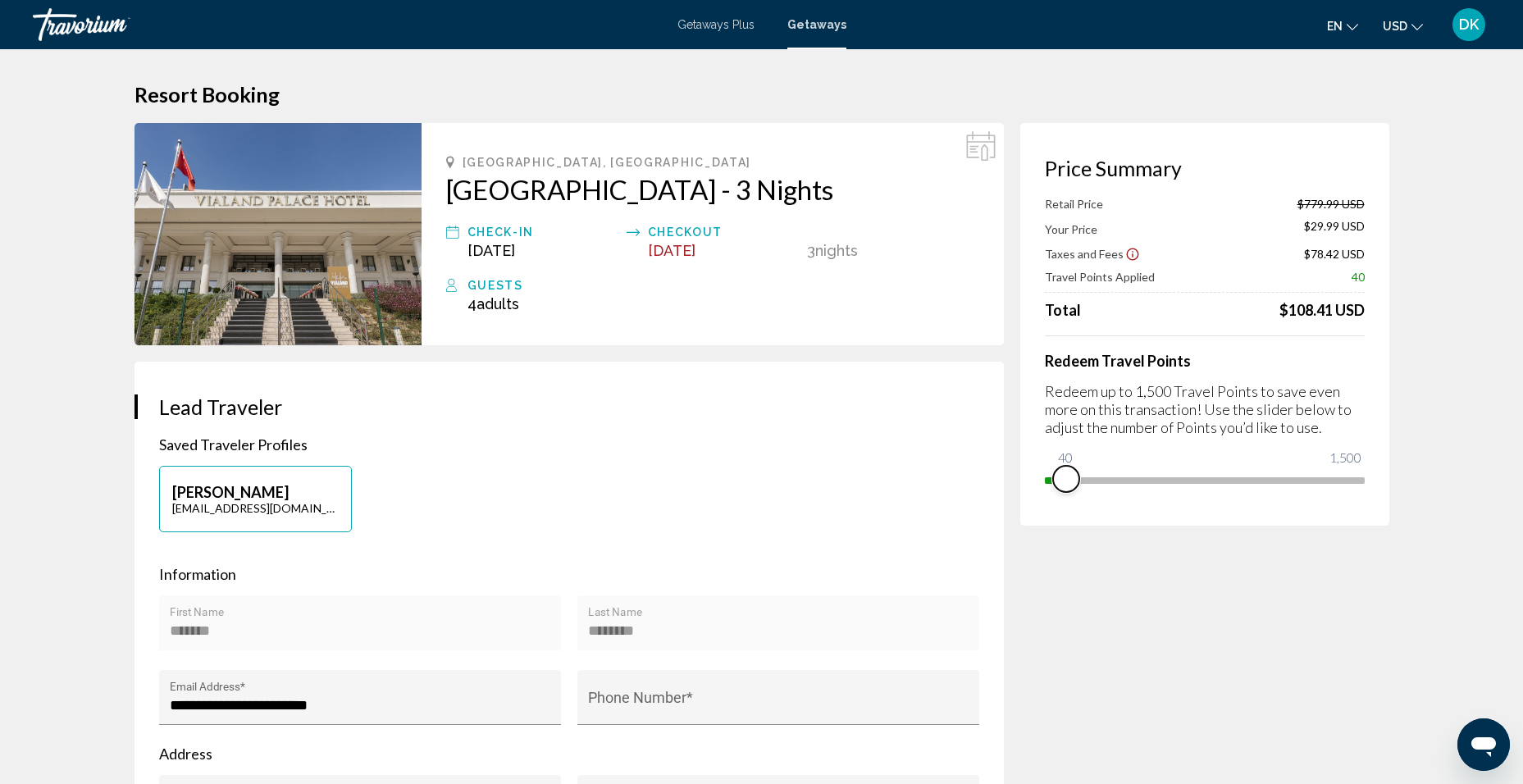
drag, startPoint x: 1349, startPoint y: 473, endPoint x: 1065, endPoint y: 482, distance: 284.1
click at [1065, 482] on span "Main content" at bounding box center [1066, 479] width 26 height 26
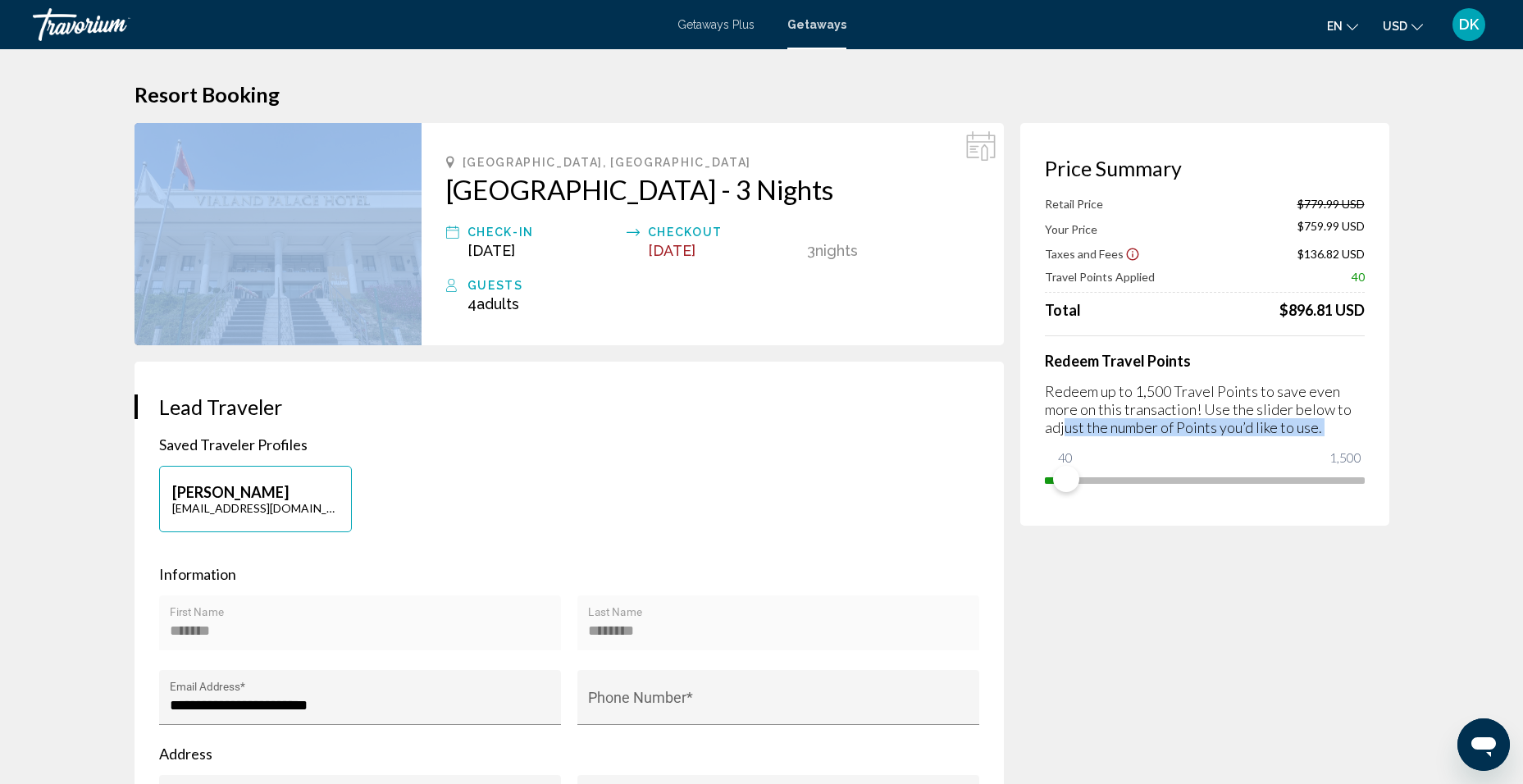
drag, startPoint x: 1065, startPoint y: 435, endPoint x: 1334, endPoint y: 458, distance: 270.0
click at [1334, 458] on div "Redeem Travel Points Redeem up to 1,500 Travel Points to save even more on this…" at bounding box center [1205, 414] width 320 height 157
drag, startPoint x: 1064, startPoint y: 472, endPoint x: 1416, endPoint y: 511, distance: 354.2
drag, startPoint x: 1350, startPoint y: 484, endPoint x: 1380, endPoint y: 483, distance: 30.0
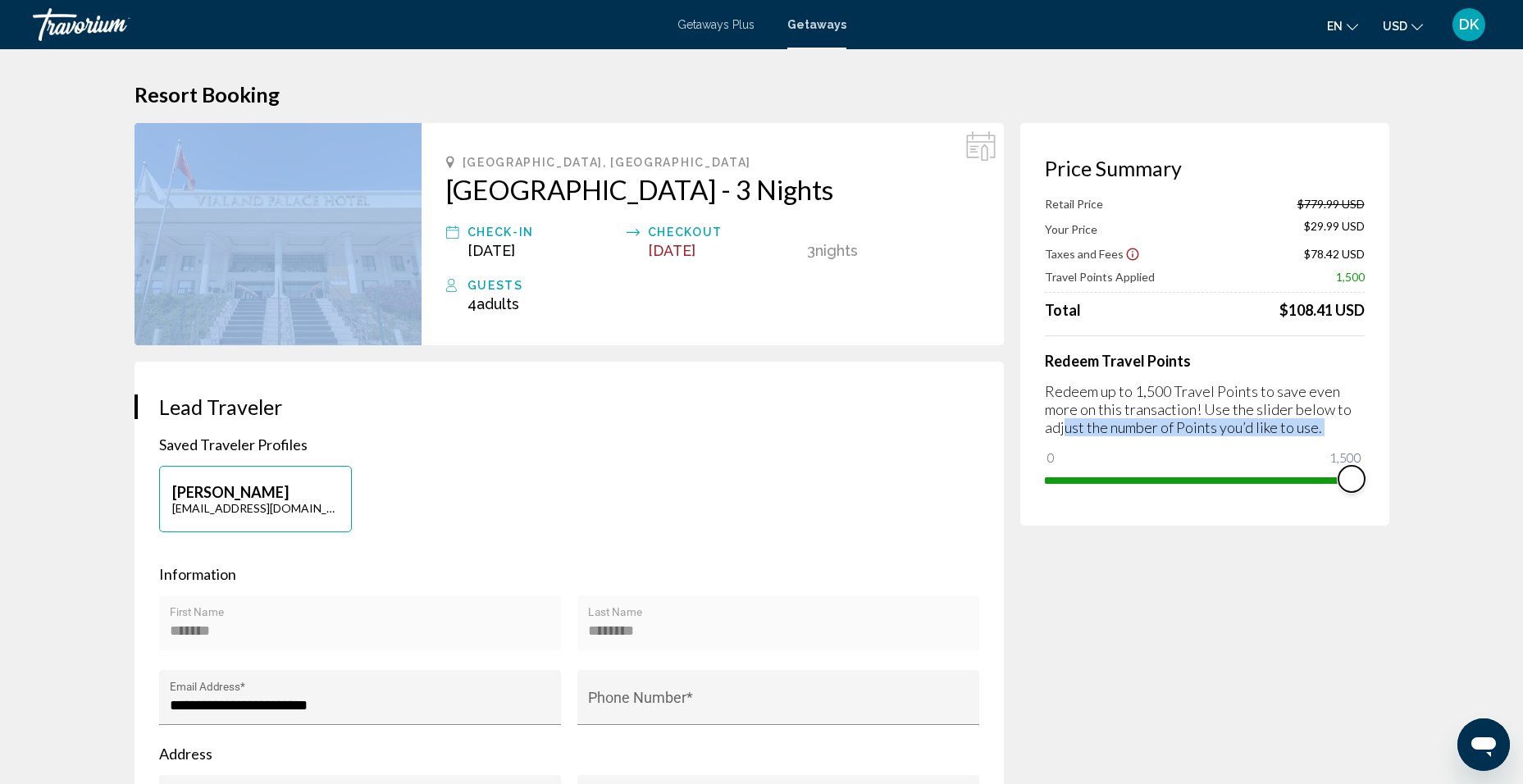
click at [1380, 483] on div "Price Summary Retail Price $779.99 USD Your Price $29.99 USD Taxes and Fees $78…" at bounding box center [1205, 324] width 369 height 403
